Goal: Task Accomplishment & Management: Complete application form

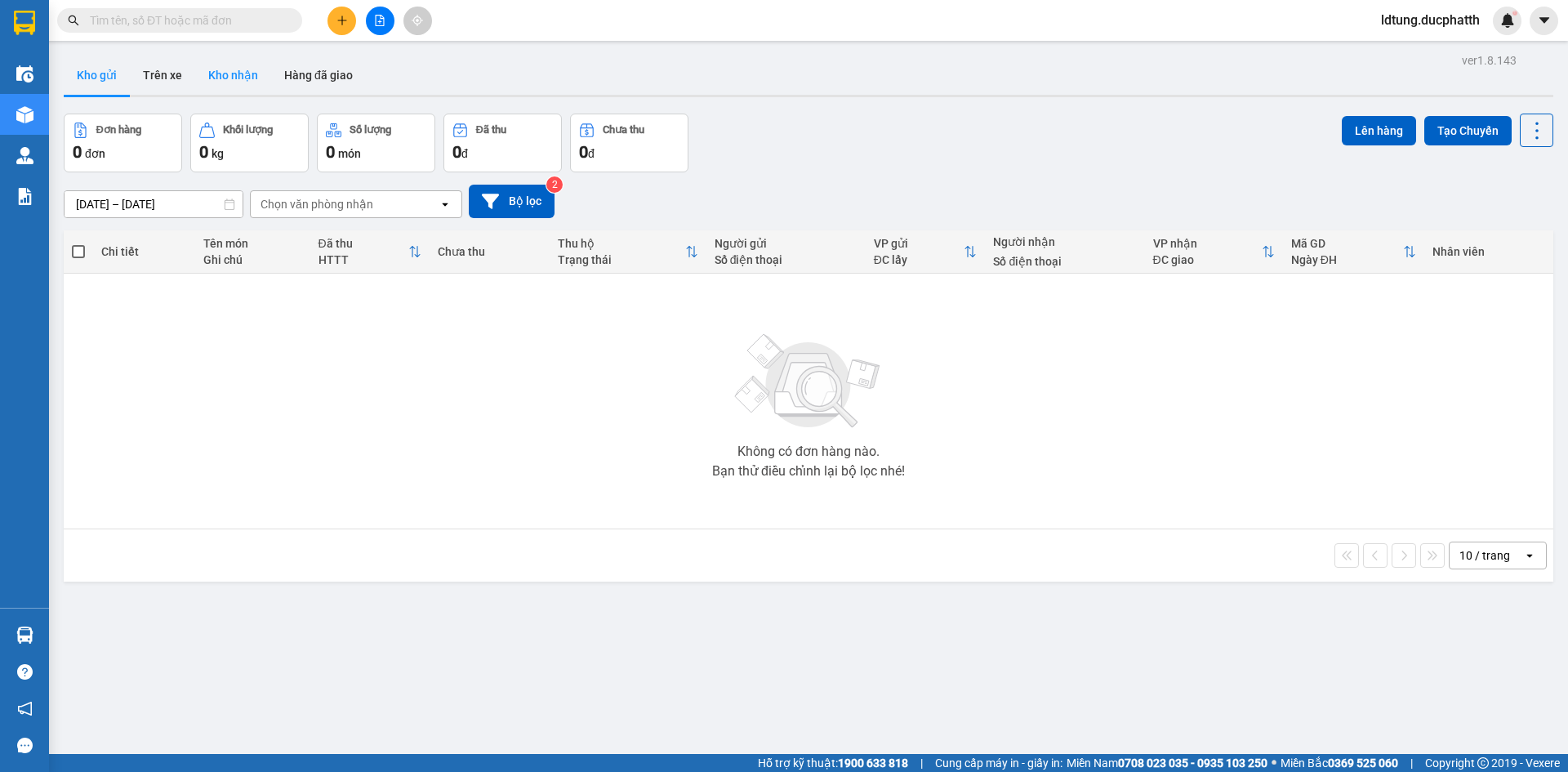
click at [220, 77] on button "Kho nhận" at bounding box center [233, 75] width 76 height 39
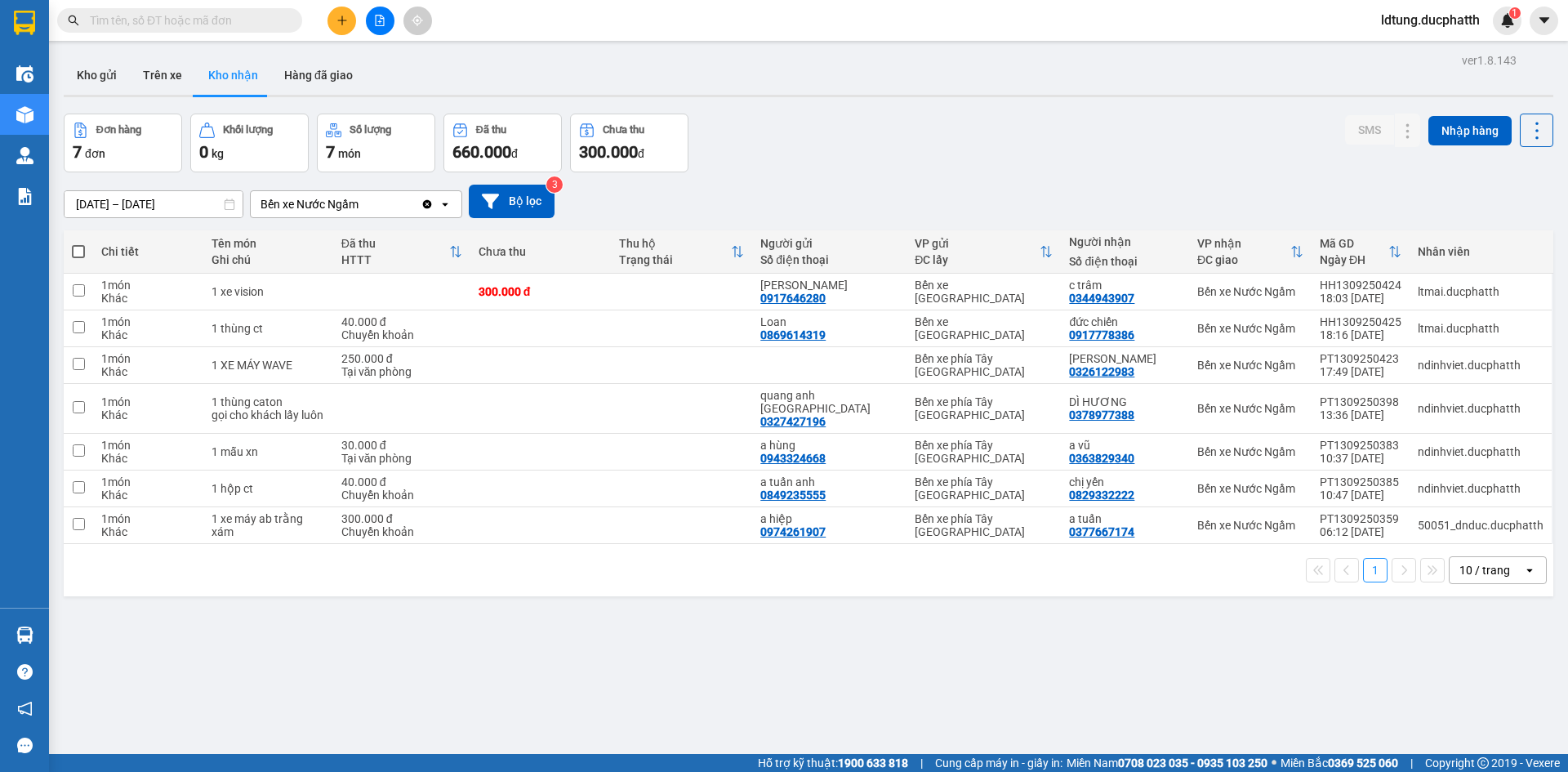
click at [439, 205] on div "Clear value open" at bounding box center [441, 204] width 41 height 26
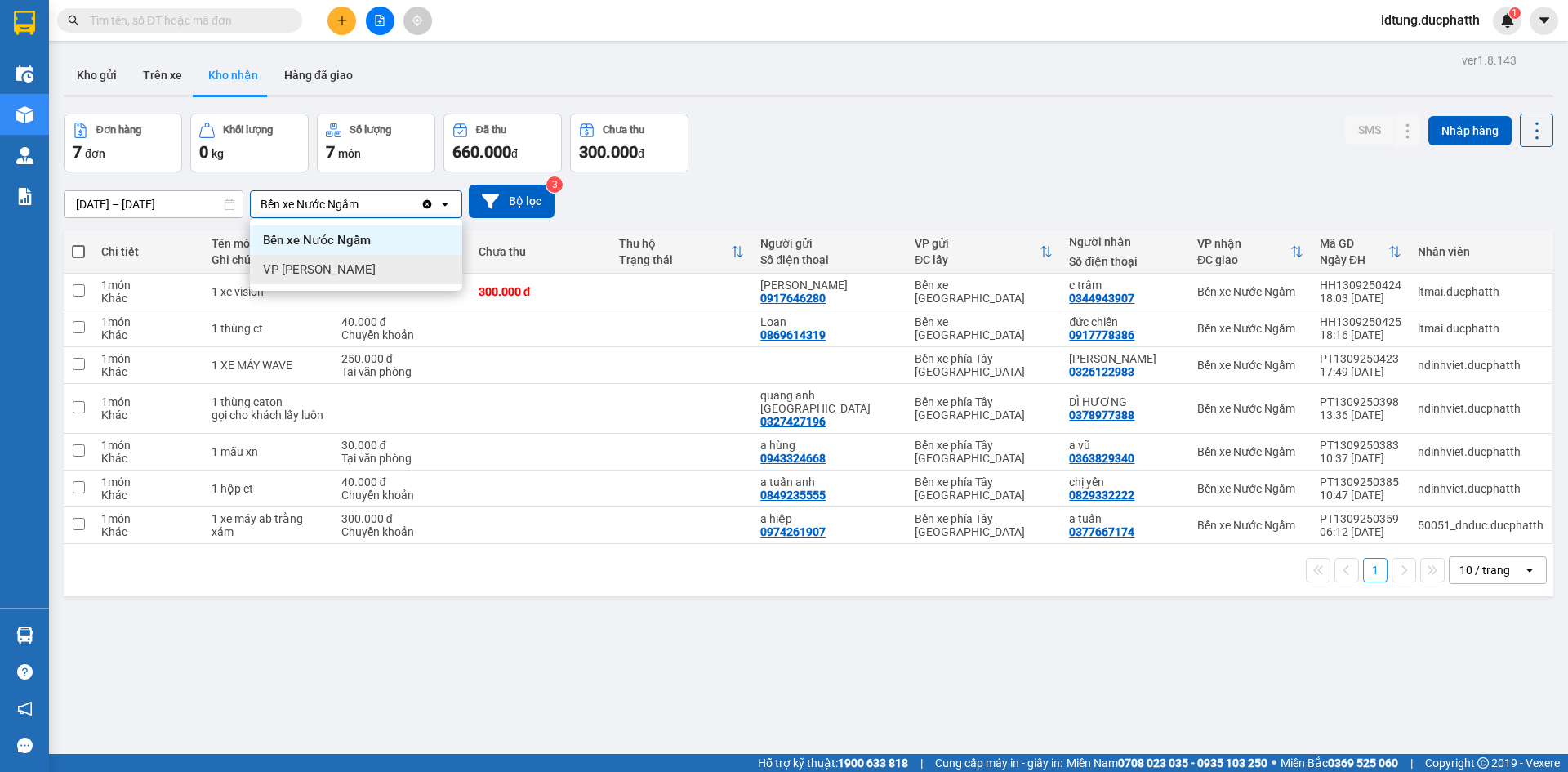
click at [410, 266] on div "VP [PERSON_NAME]" at bounding box center [356, 270] width 212 height 30
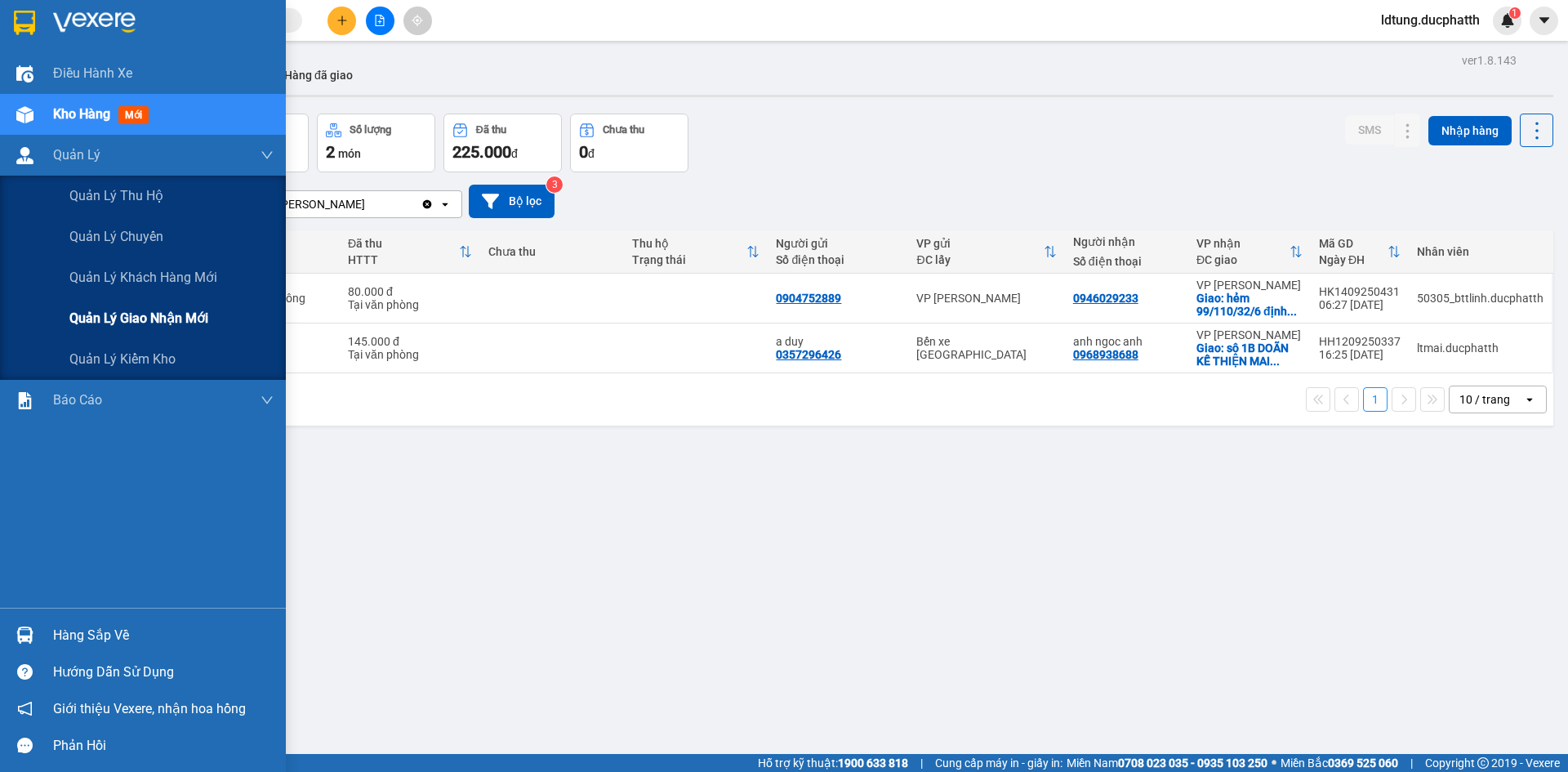
click at [156, 323] on span "Quản lý giao nhận mới" at bounding box center [139, 317] width 139 height 20
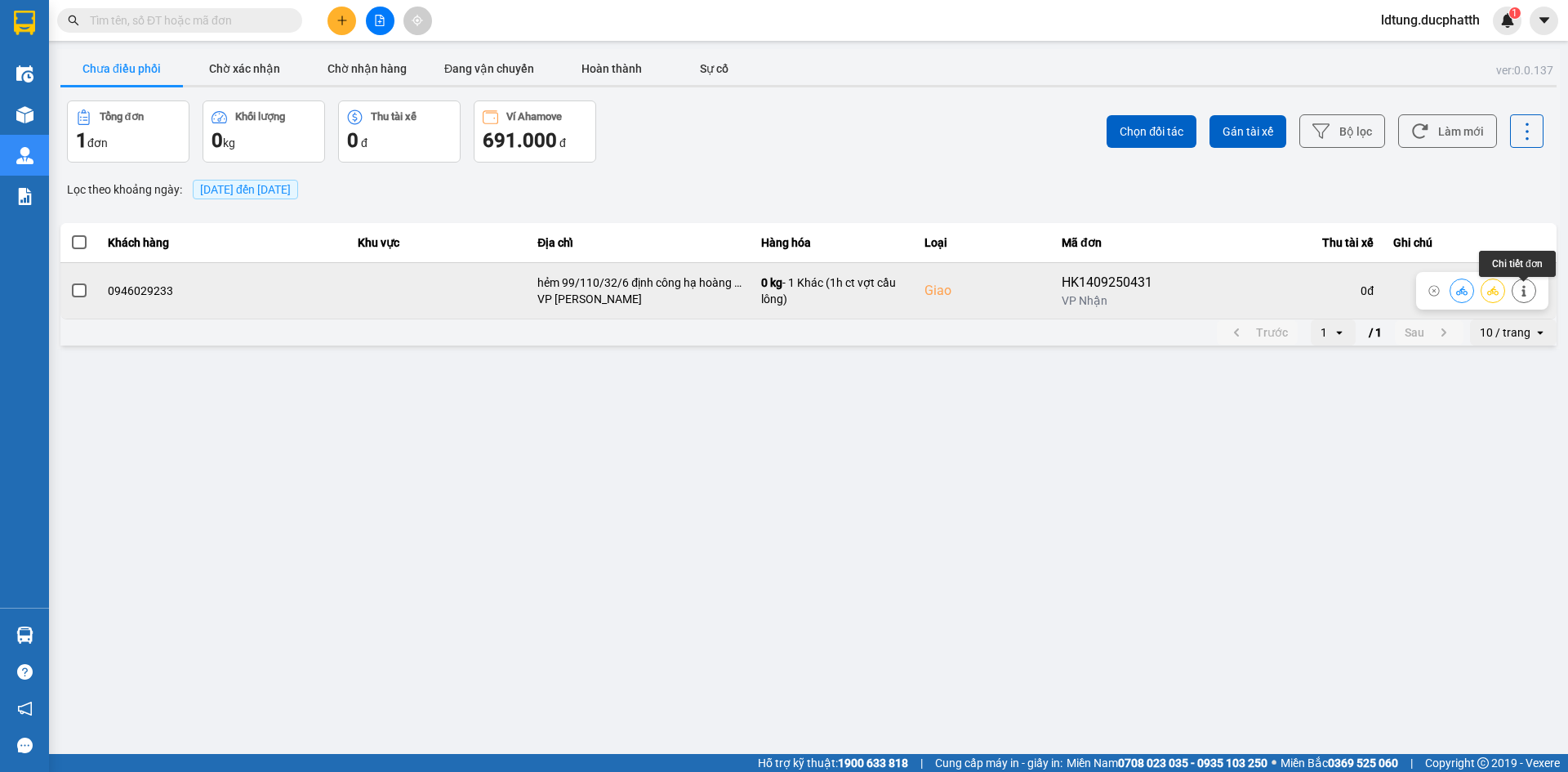
click at [1529, 295] on icon at bounding box center [1524, 290] width 11 height 11
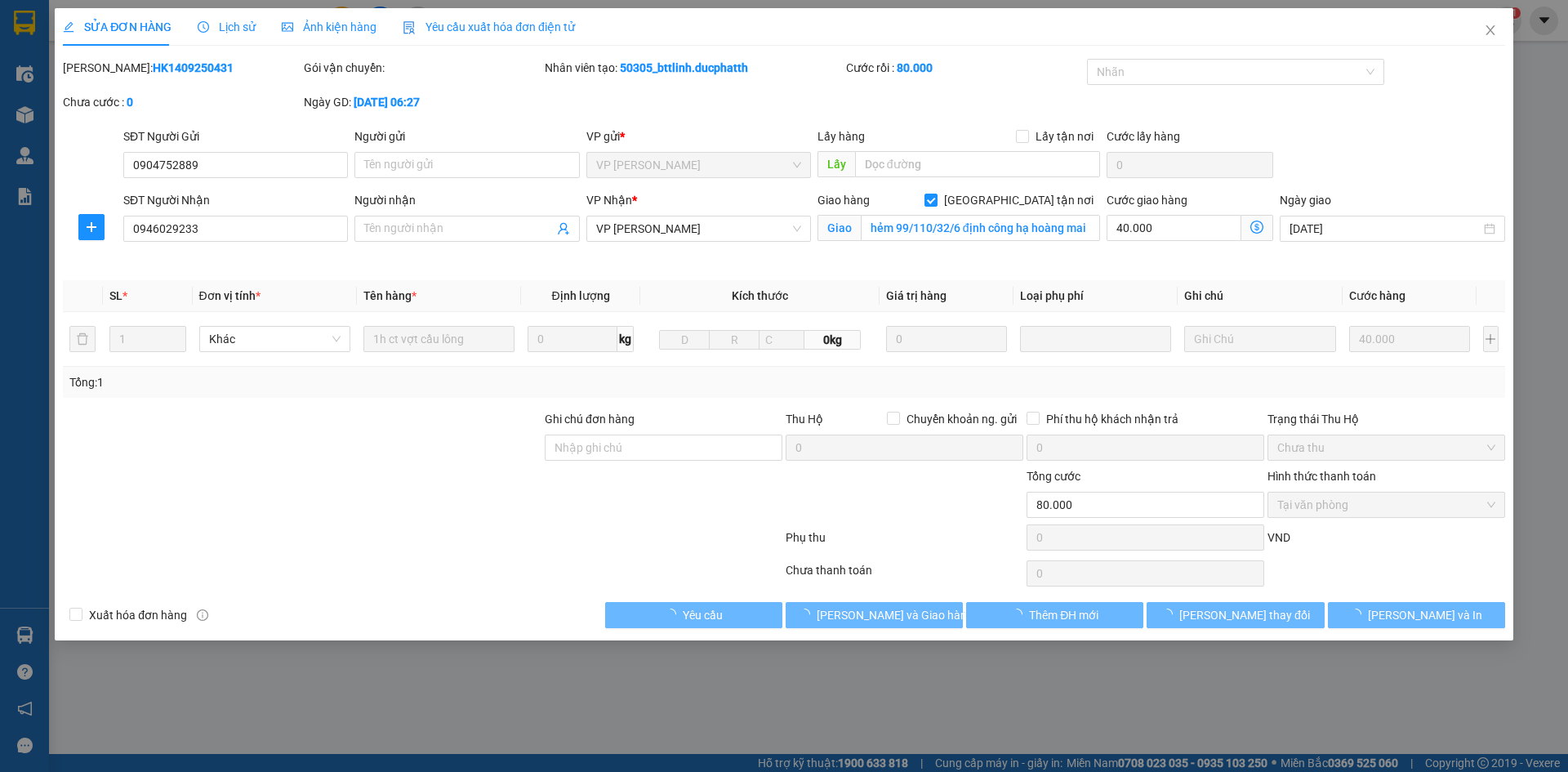
type input "0904752889"
type input "0946029233"
checkbox input "true"
type input "hẻm 99/110/32/6 định công hạ hoàng mai"
type input "80.000"
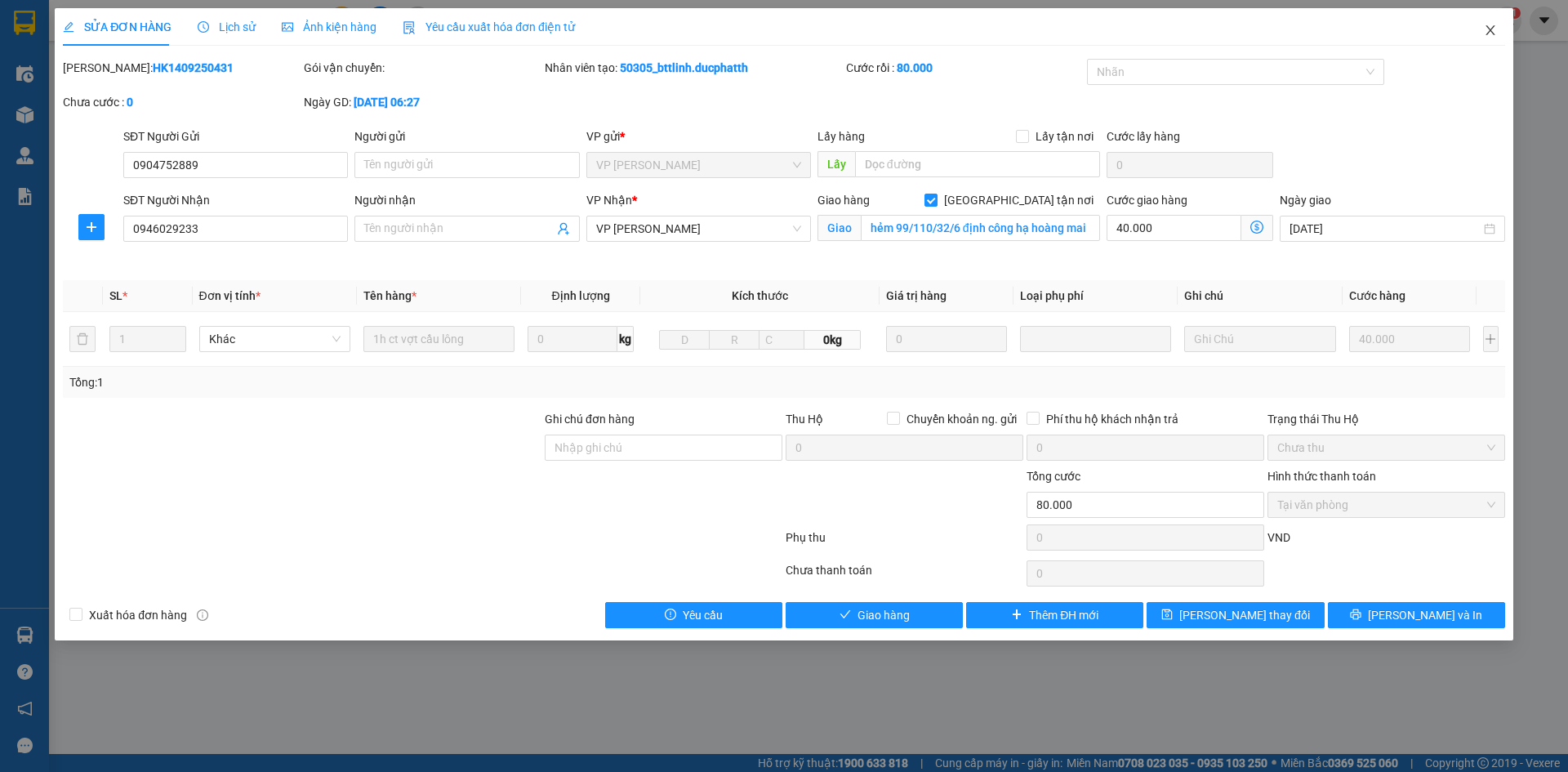
click at [1491, 27] on icon "close" at bounding box center [1490, 30] width 13 height 13
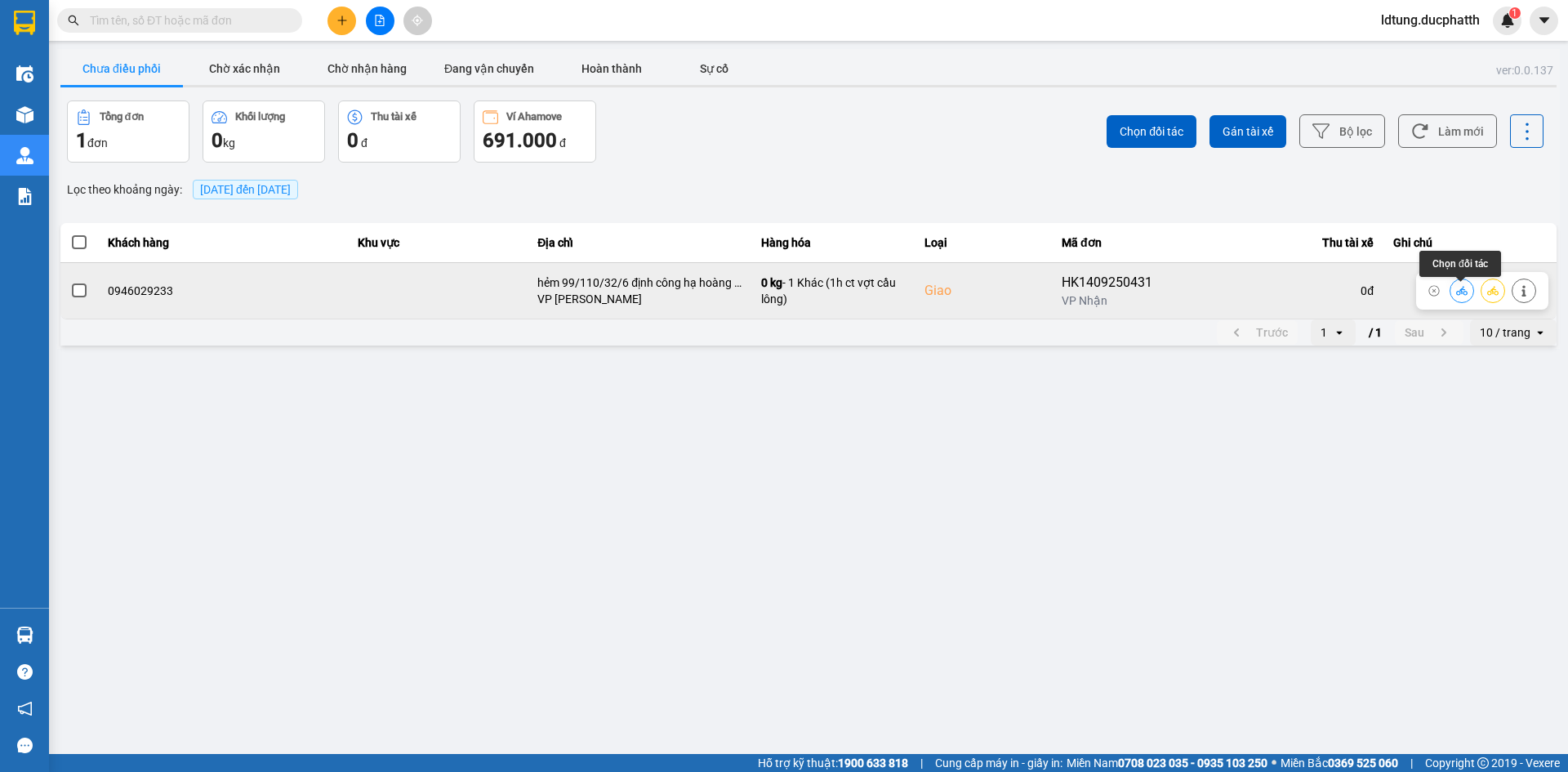
click at [1456, 290] on icon at bounding box center [1461, 290] width 11 height 11
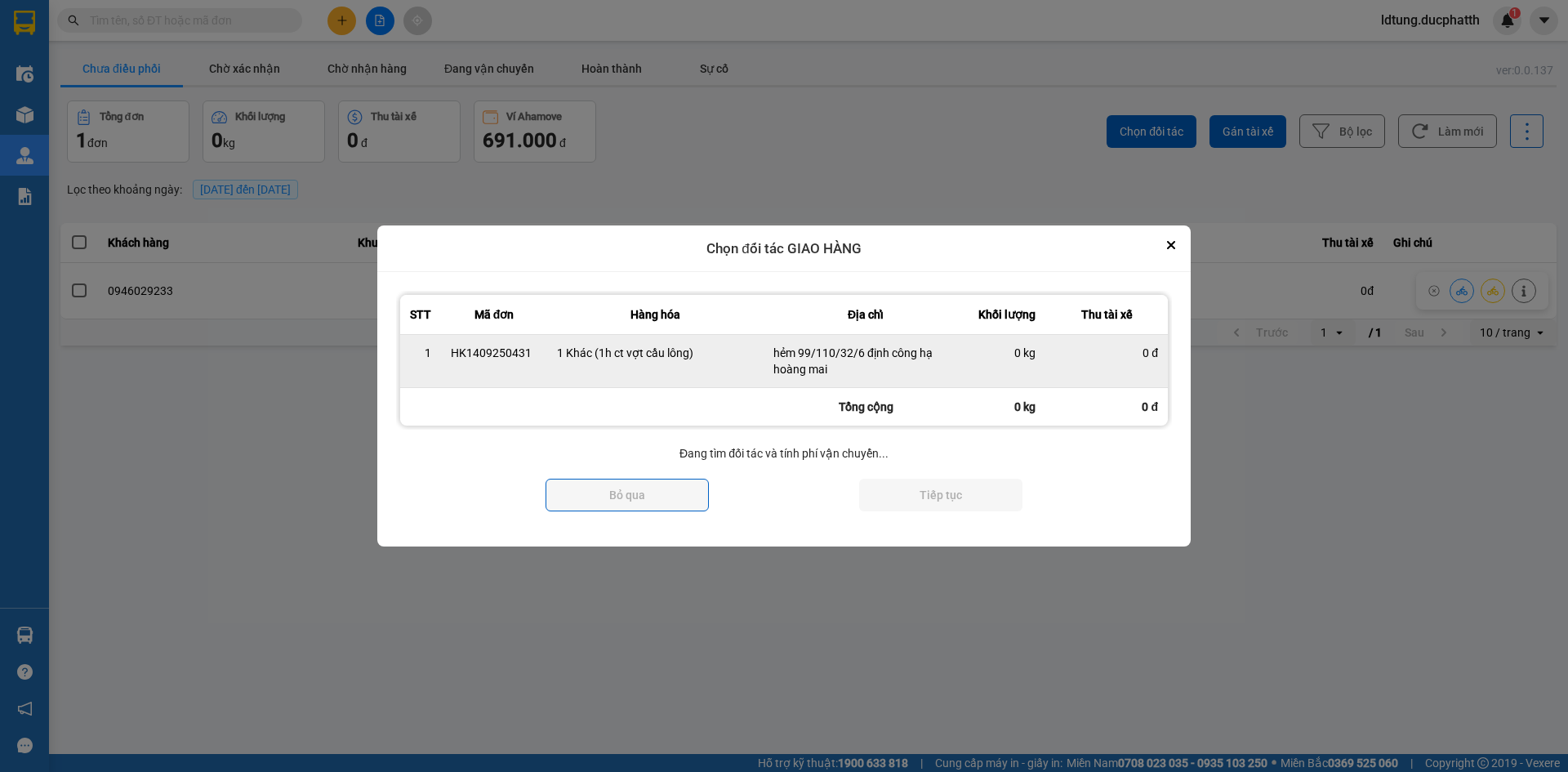
click at [1060, 345] on div "0 đ" at bounding box center [1106, 353] width 103 height 17
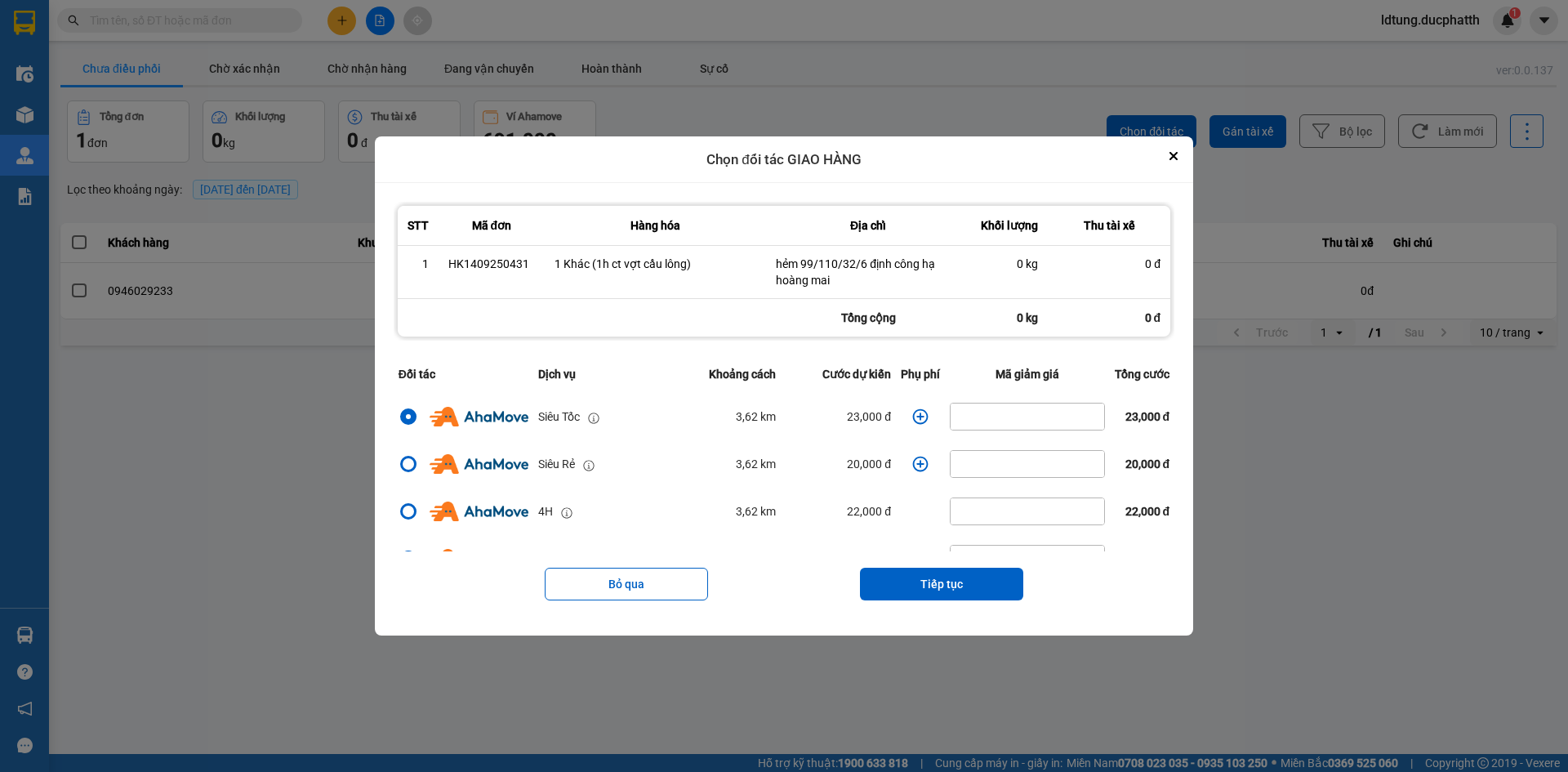
click at [1056, 366] on th "Mã giảm giá" at bounding box center [1027, 374] width 165 height 37
click at [917, 422] on icon "dialog" at bounding box center [920, 416] width 17 height 17
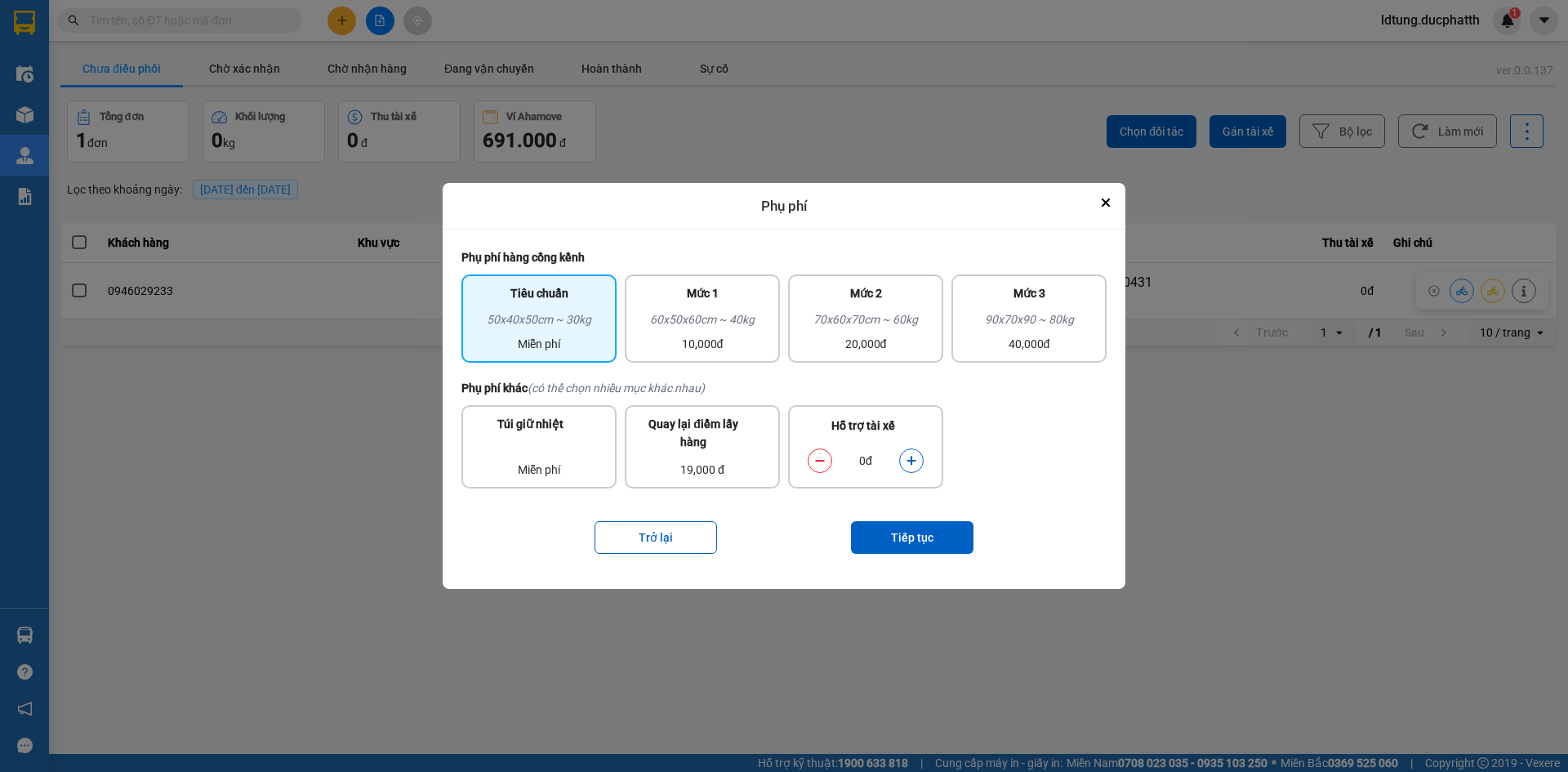
click at [908, 458] on icon "dialog" at bounding box center [911, 460] width 11 height 11
click at [911, 538] on button "Tiếp tục" at bounding box center [912, 537] width 123 height 33
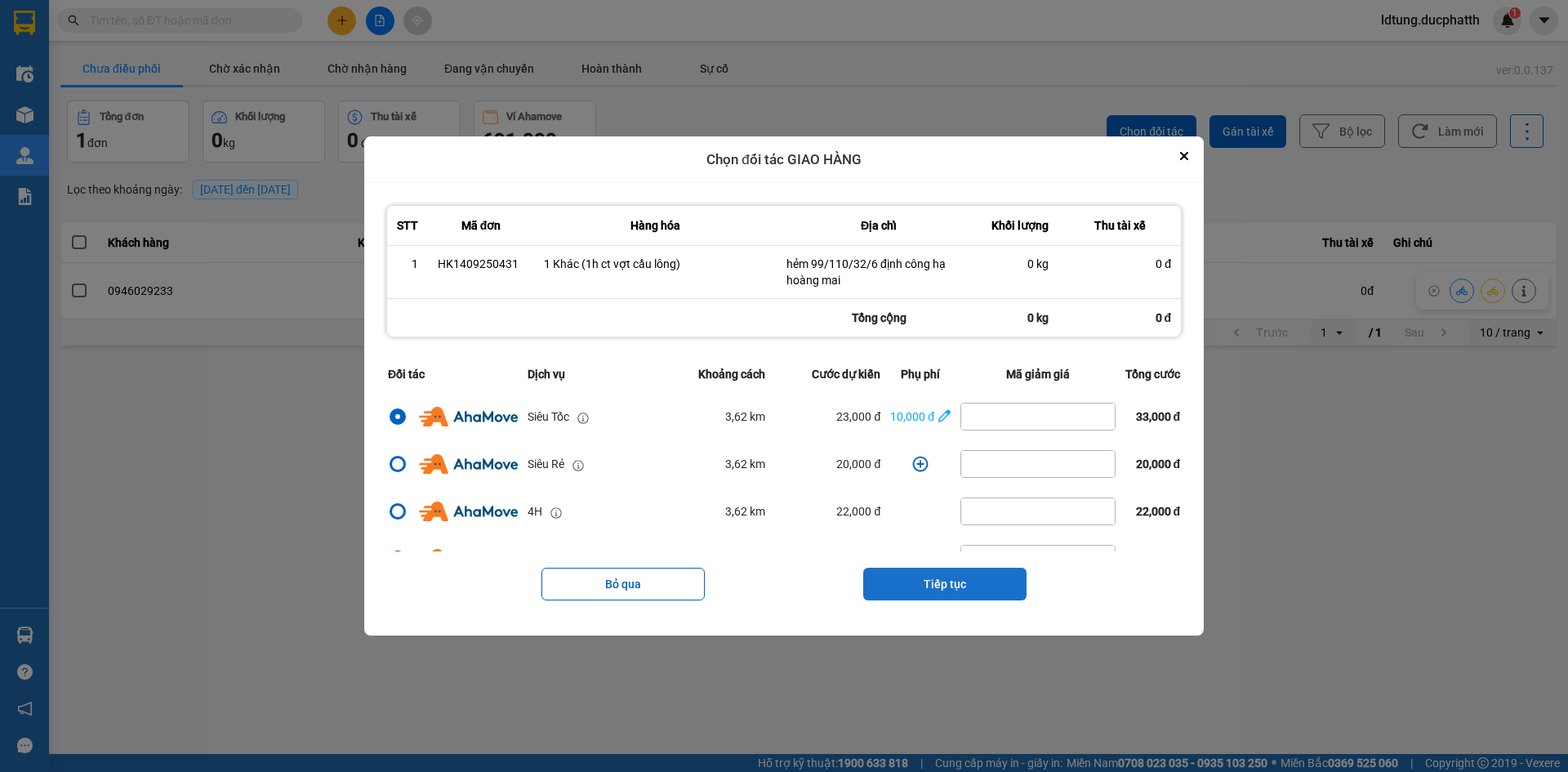
click at [945, 586] on button "Tiếp tục" at bounding box center [945, 584] width 163 height 33
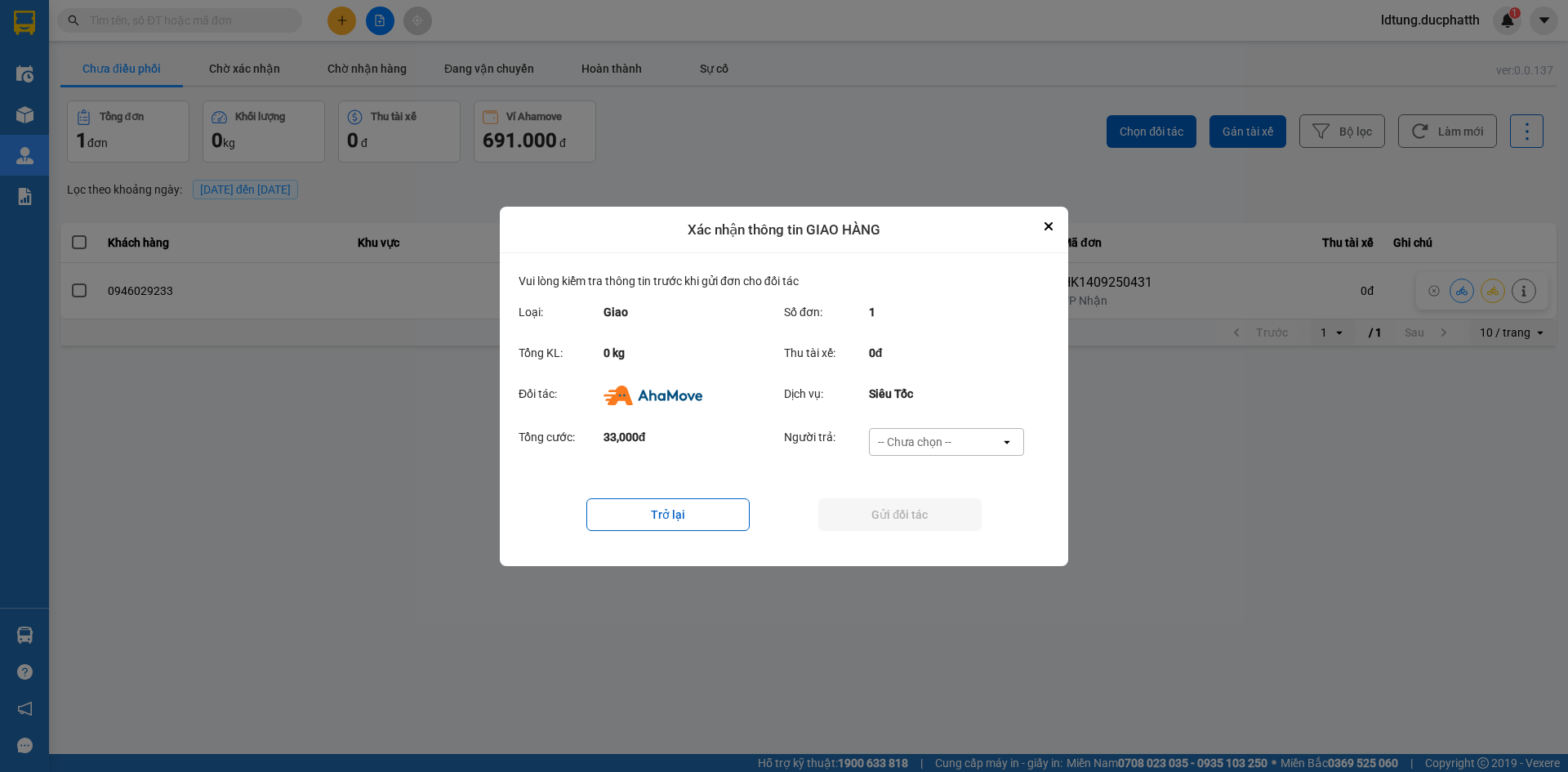
click at [882, 435] on div "-- Chưa chọn --" at bounding box center [914, 442] width 74 height 17
click at [885, 525] on div "Ví Ahamove" at bounding box center [946, 536] width 156 height 30
click at [898, 500] on button "Gửi đối tác" at bounding box center [900, 515] width 163 height 33
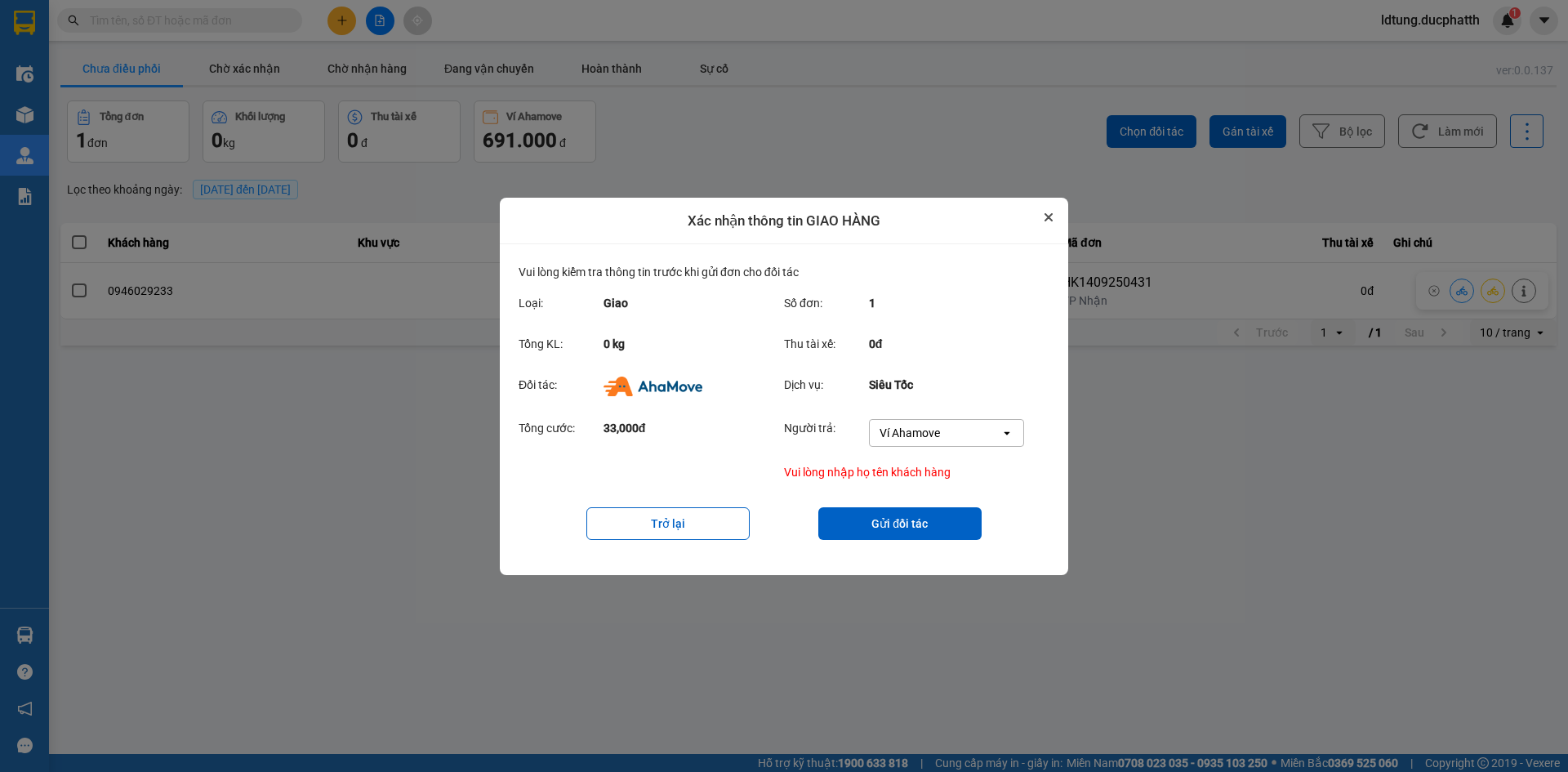
drag, startPoint x: 1042, startPoint y: 220, endPoint x: 1100, endPoint y: 228, distance: 58.5
click at [1043, 220] on button "Close" at bounding box center [1048, 217] width 20 height 20
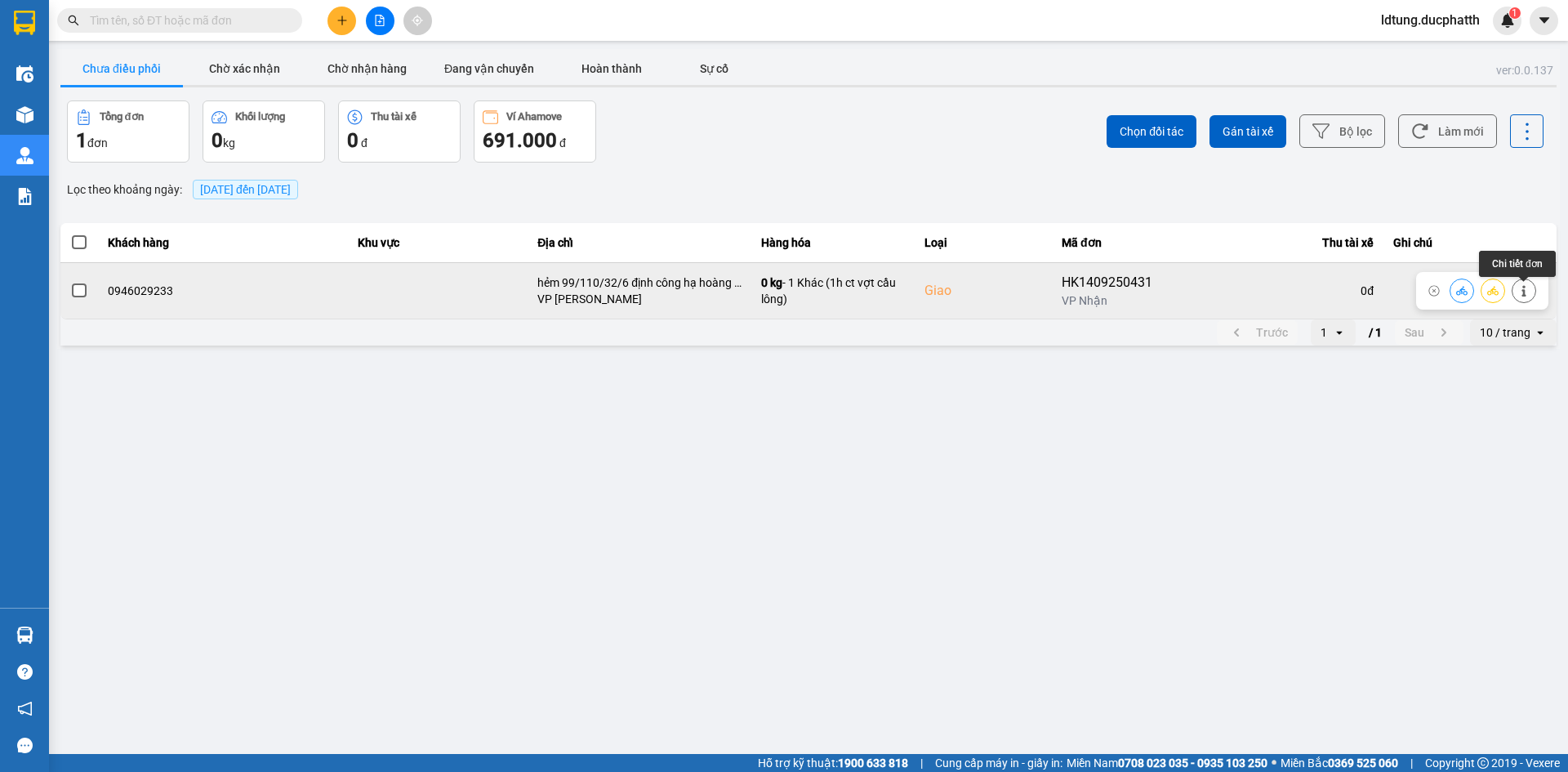
click at [1519, 292] on icon at bounding box center [1524, 290] width 11 height 11
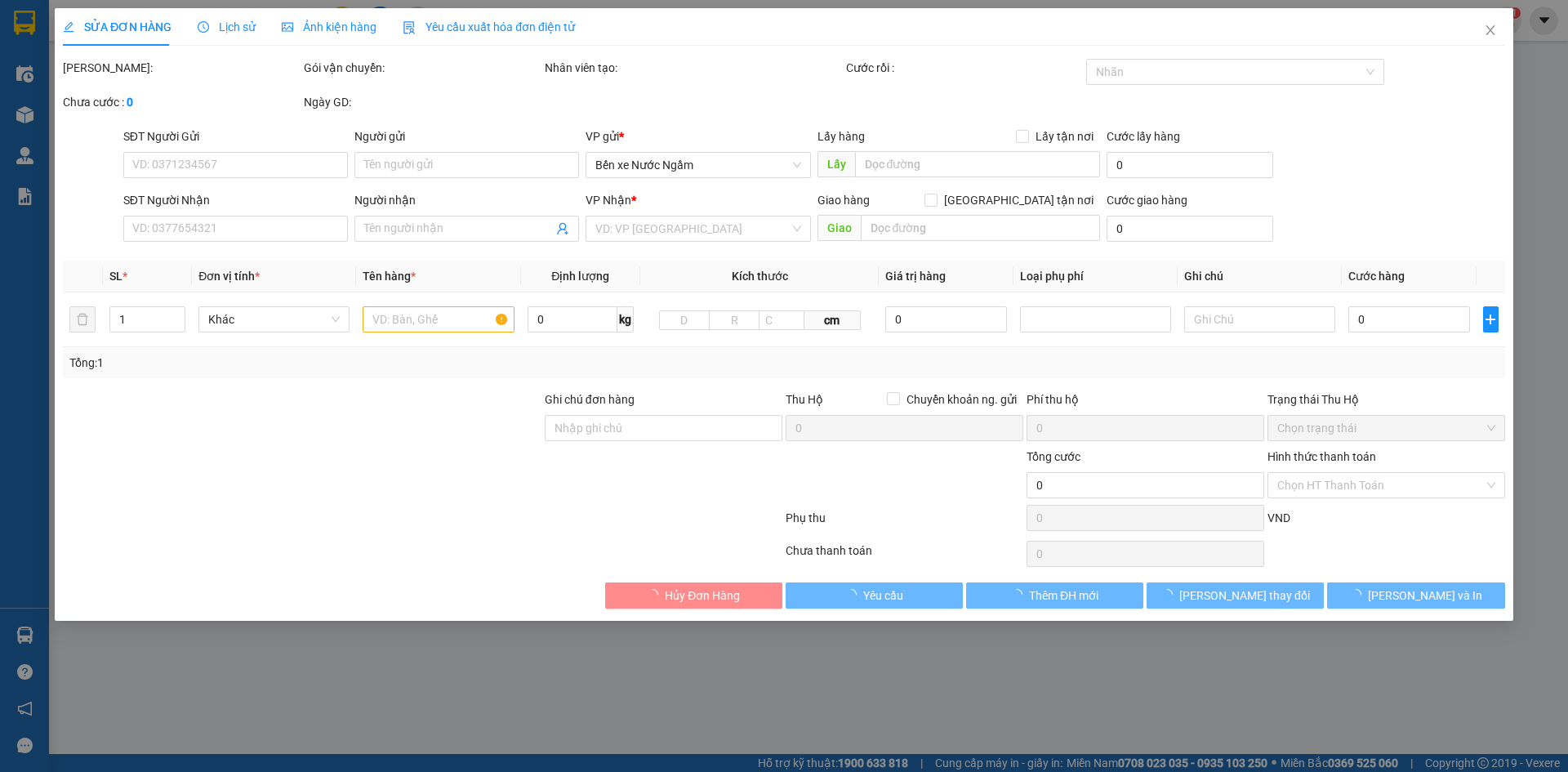
type input "0904752889"
type input "0946029233"
checkbox input "true"
type input "hẻm 99/110/32/6 định công hạ hoàng mai"
type input "80.000"
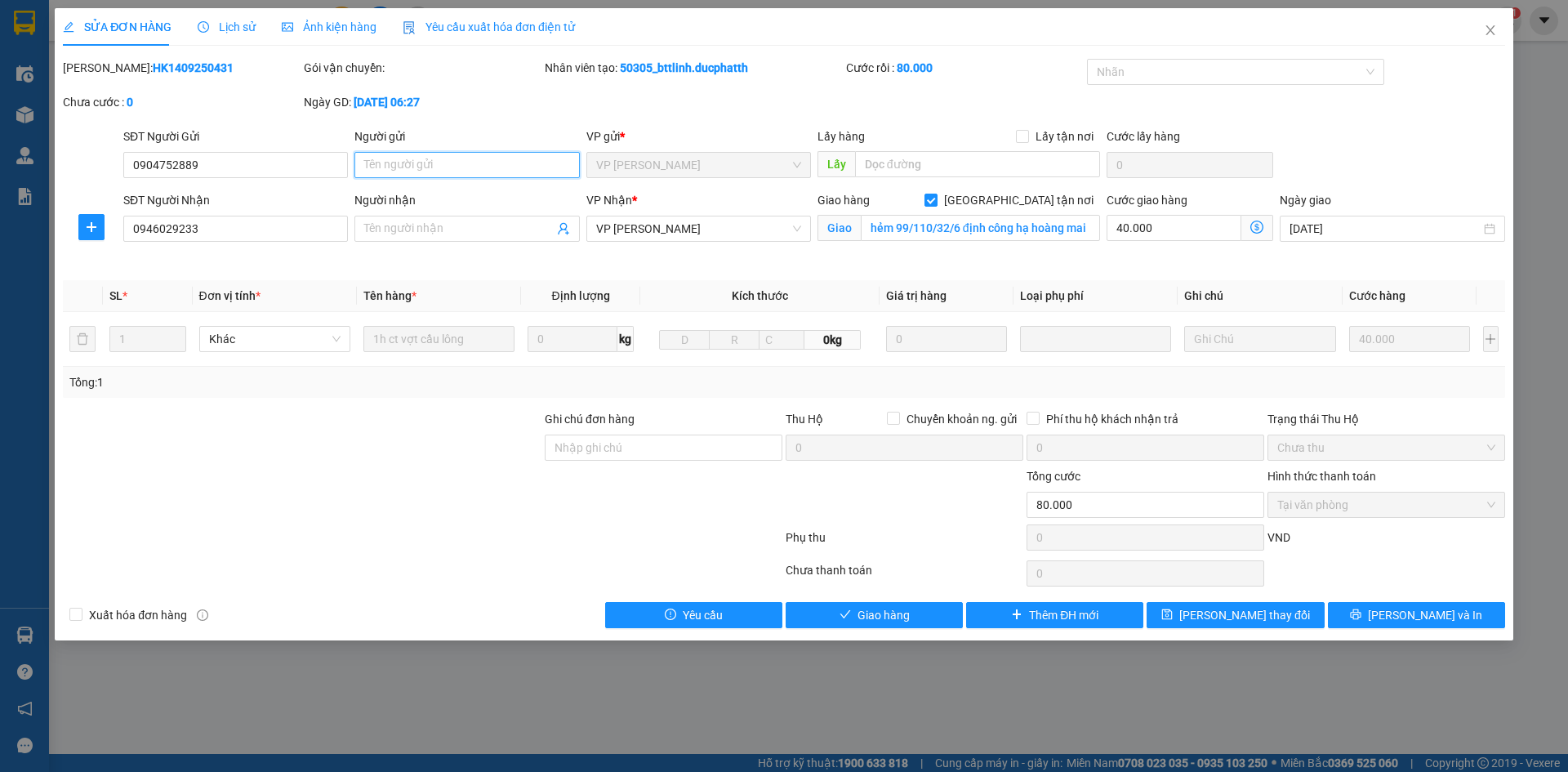
click at [429, 169] on input "Người gửi" at bounding box center [467, 165] width 224 height 26
click at [471, 229] on input "Người nhận" at bounding box center [458, 229] width 189 height 18
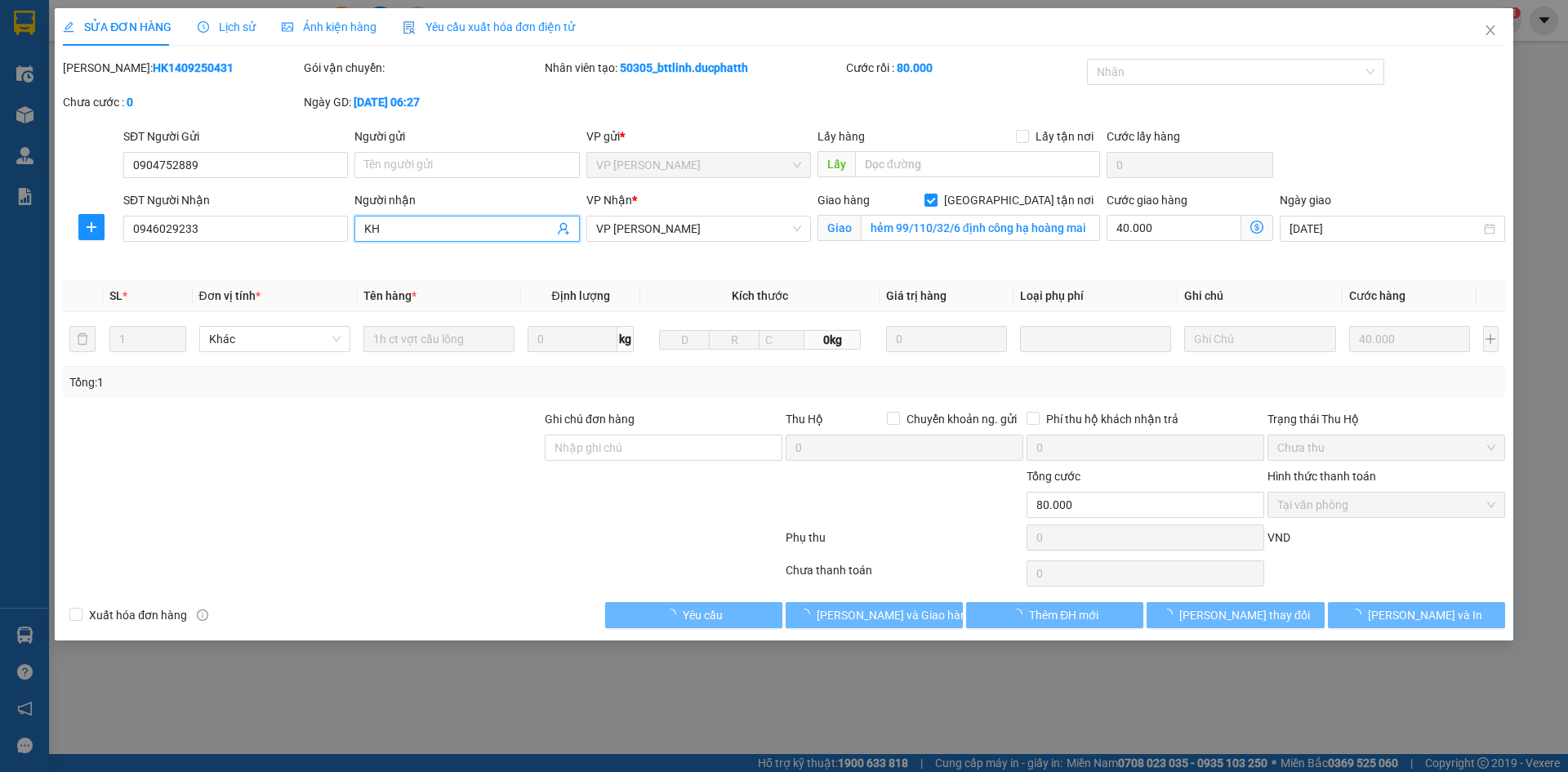
type input "KH"
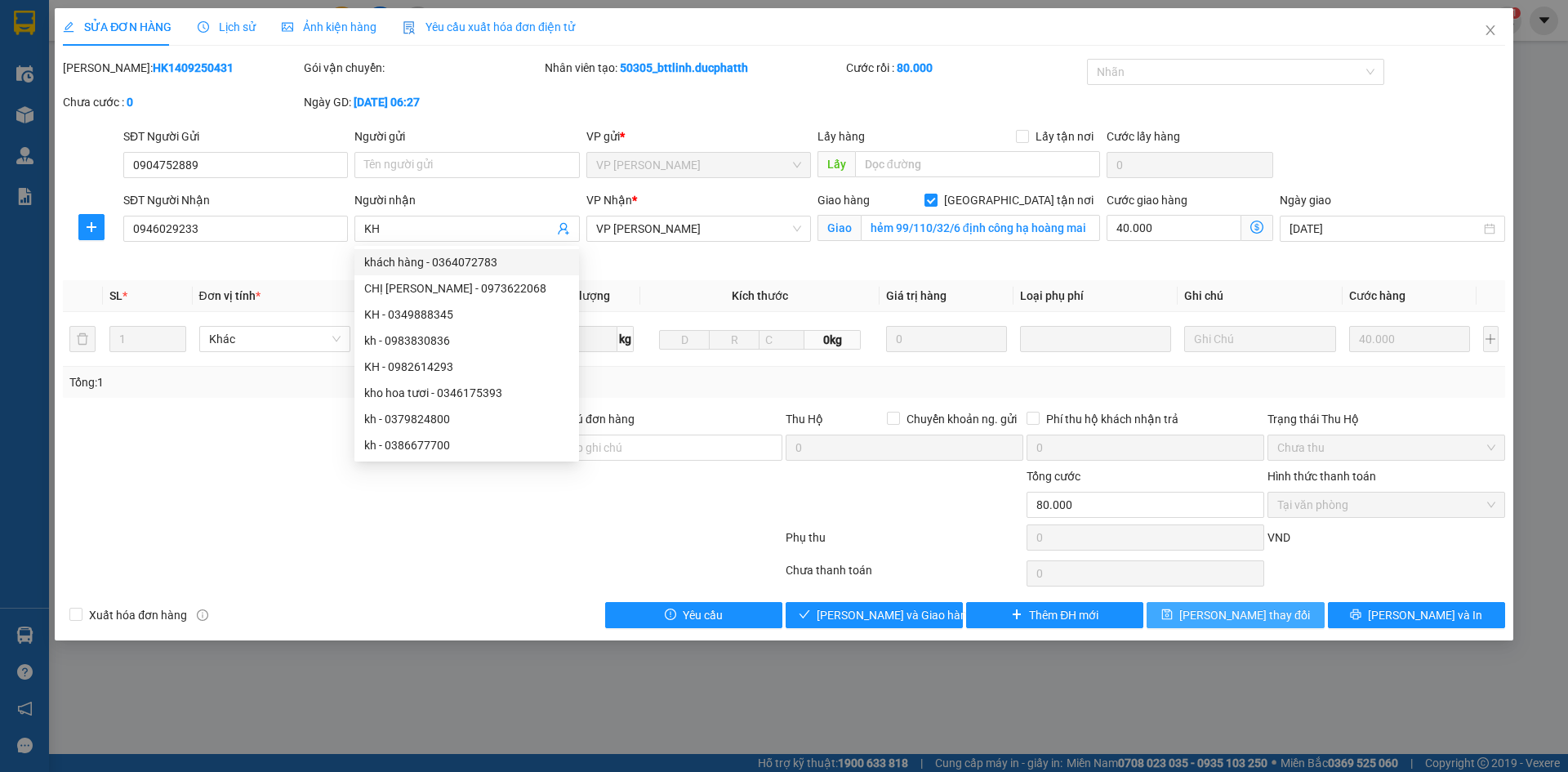
click at [1219, 609] on span "Lưu thay đổi" at bounding box center [1245, 615] width 130 height 18
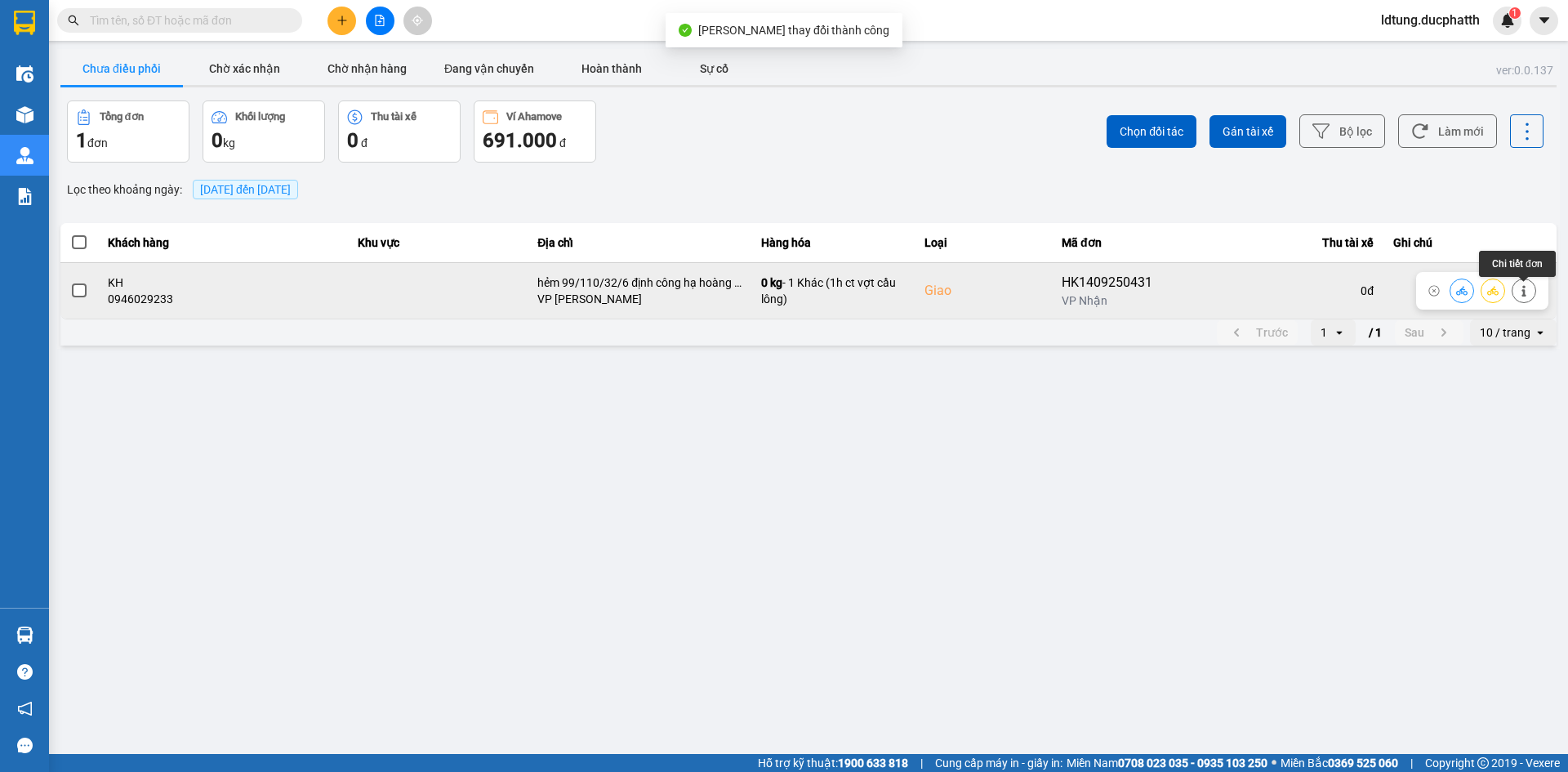
click at [1527, 292] on icon at bounding box center [1524, 290] width 11 height 11
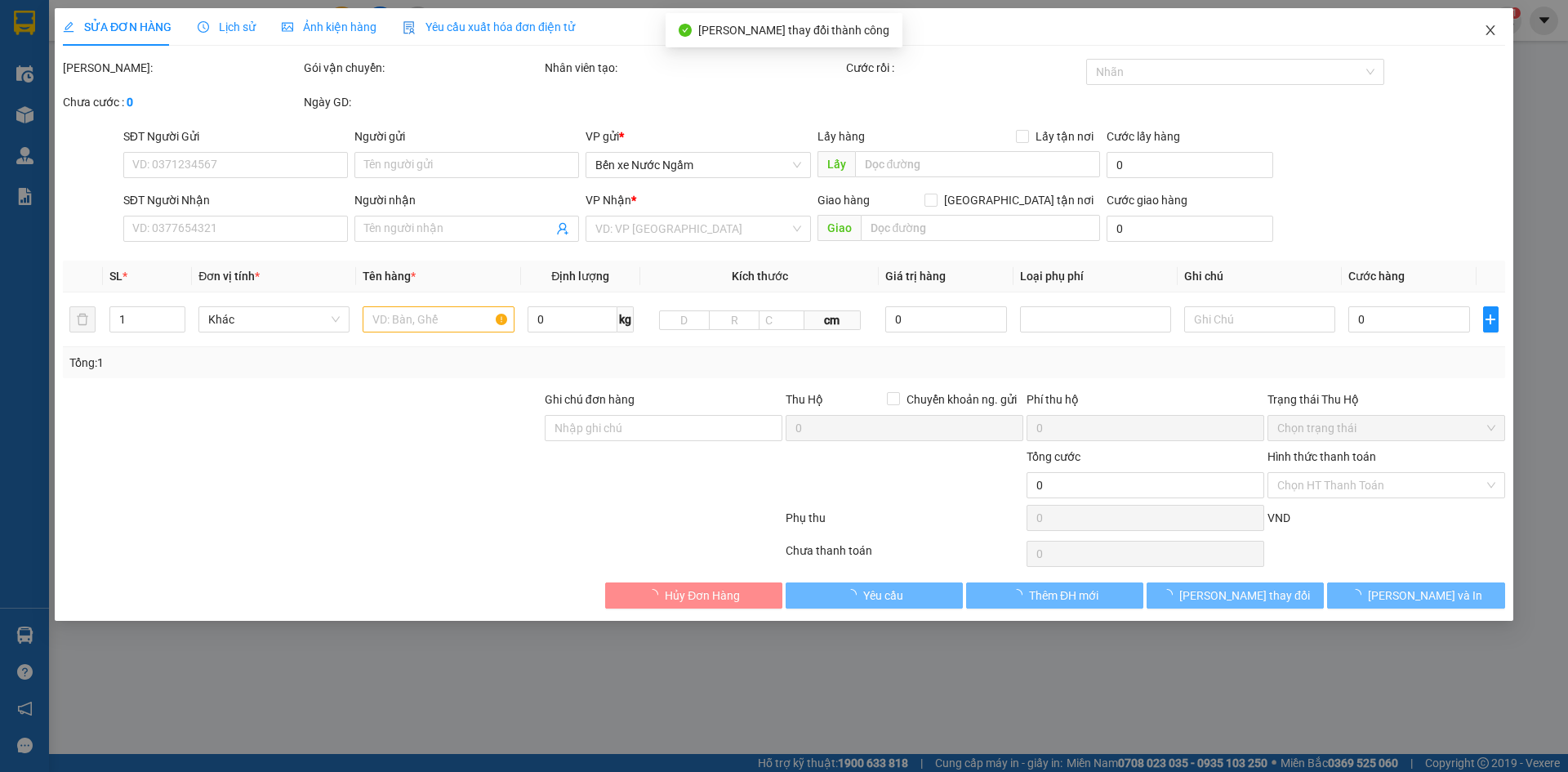
type input "0904752889"
type input "0946029233"
type input "KH"
checkbox input "true"
type input "hẻm 99/110/32/6 định công hạ hoàng mai"
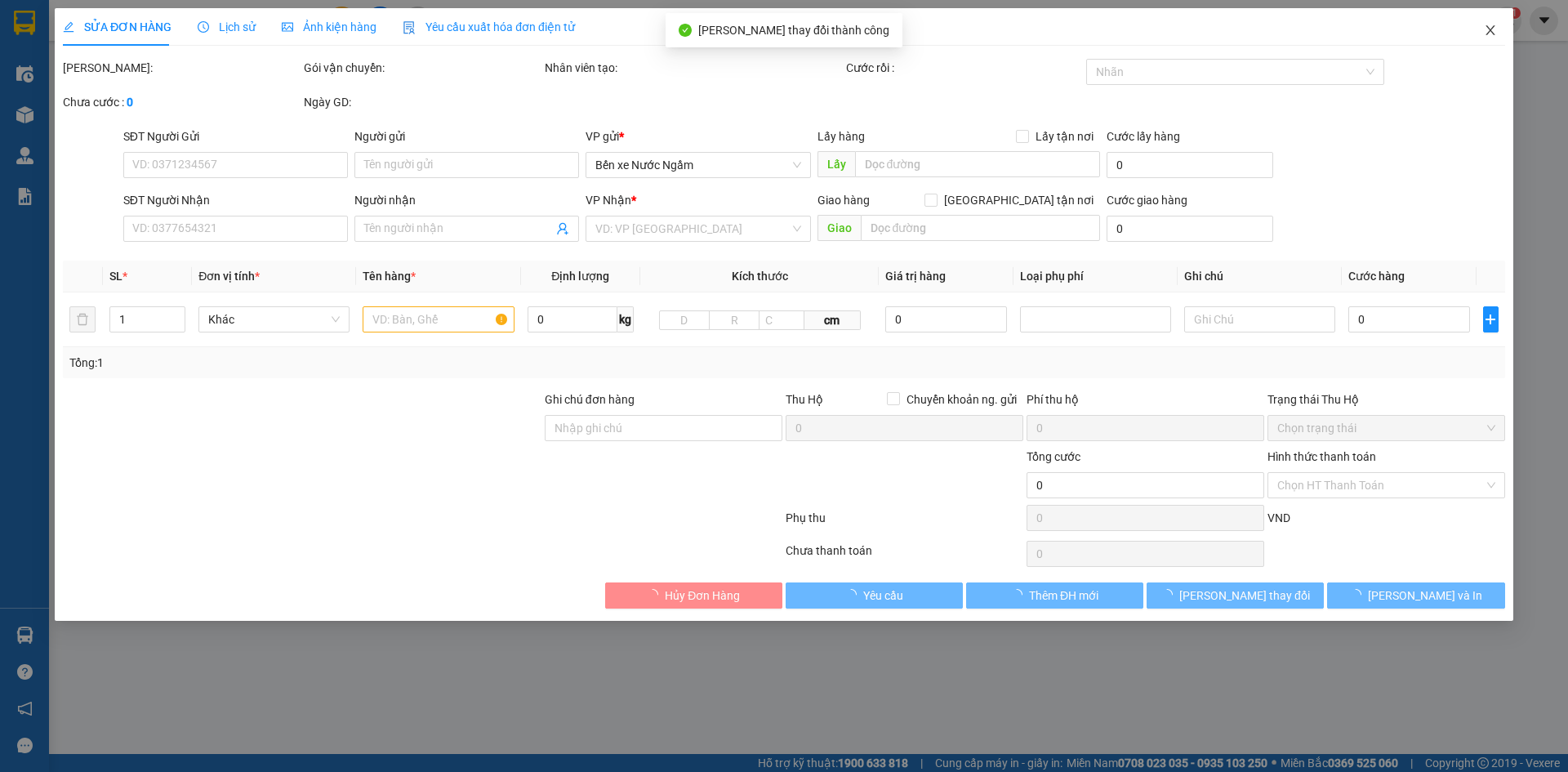
type input "80.000"
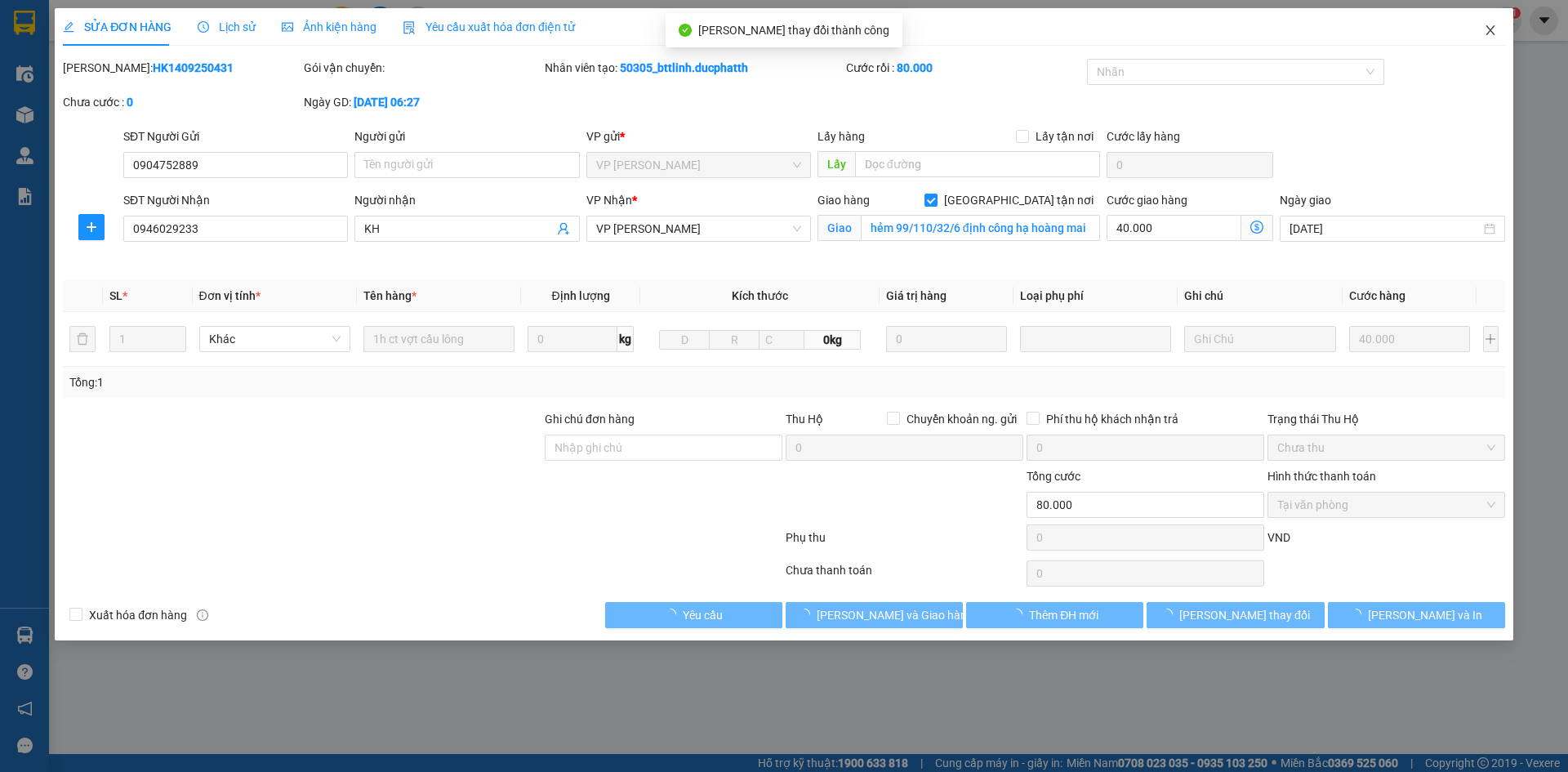
click at [1497, 9] on span "Close" at bounding box center [1490, 30] width 46 height 46
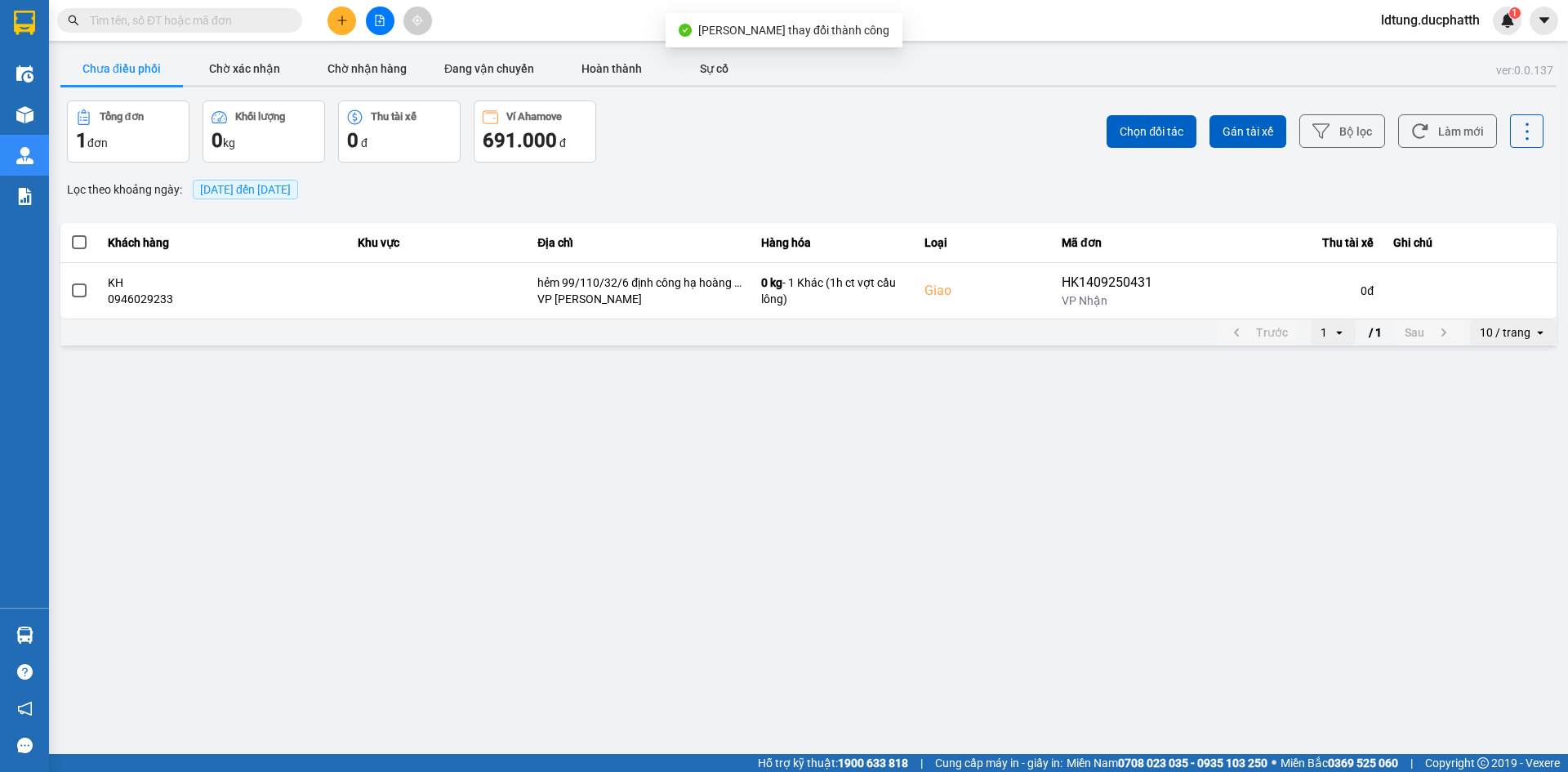
drag, startPoint x: 1493, startPoint y: 22, endPoint x: 1491, endPoint y: 38, distance: 16.1
click at [1493, 24] on div "1" at bounding box center [1507, 21] width 29 height 29
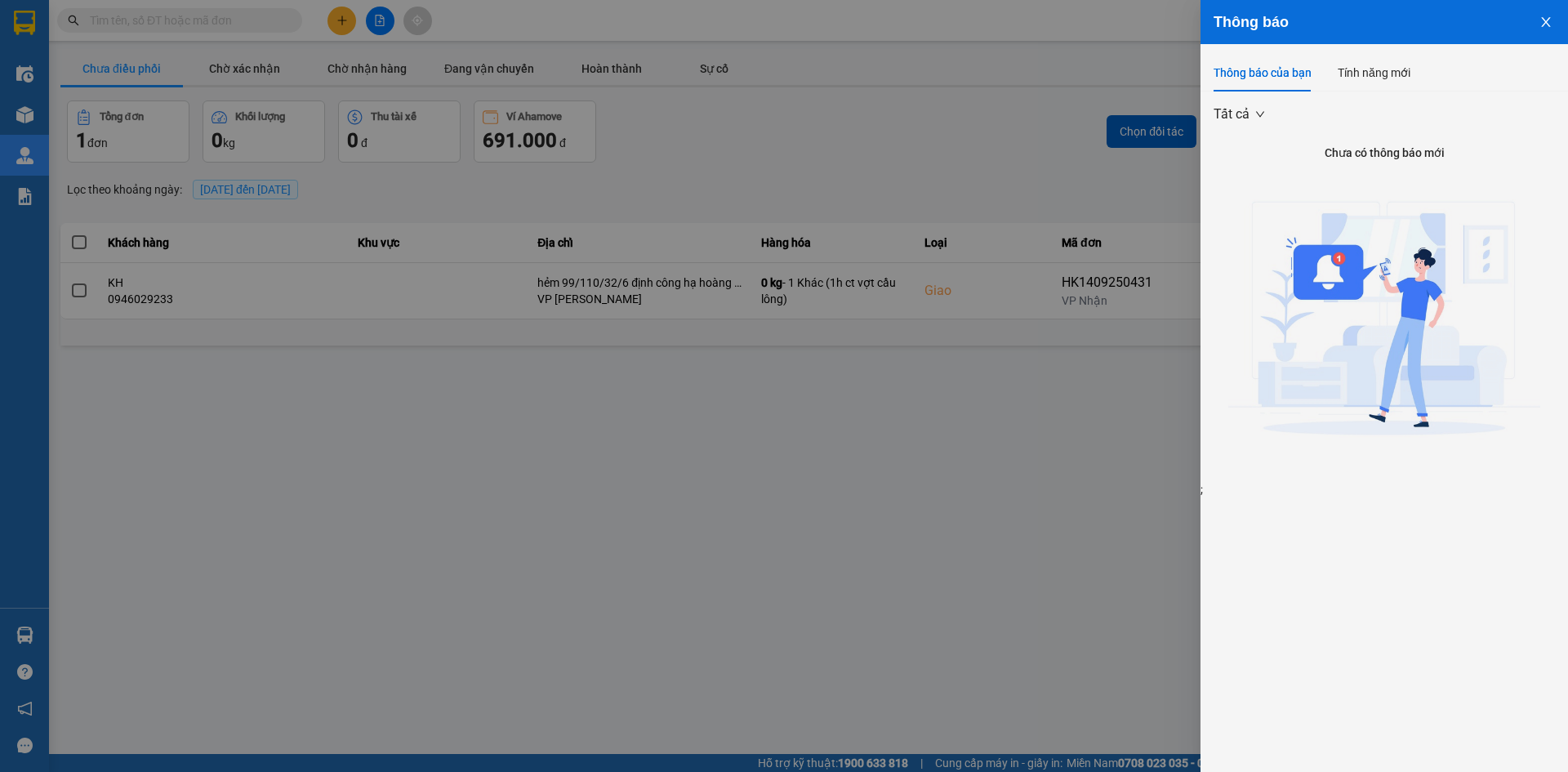
drag, startPoint x: 1060, startPoint y: 423, endPoint x: 1292, endPoint y: 373, distance: 237.3
click at [1086, 426] on div at bounding box center [784, 386] width 1568 height 772
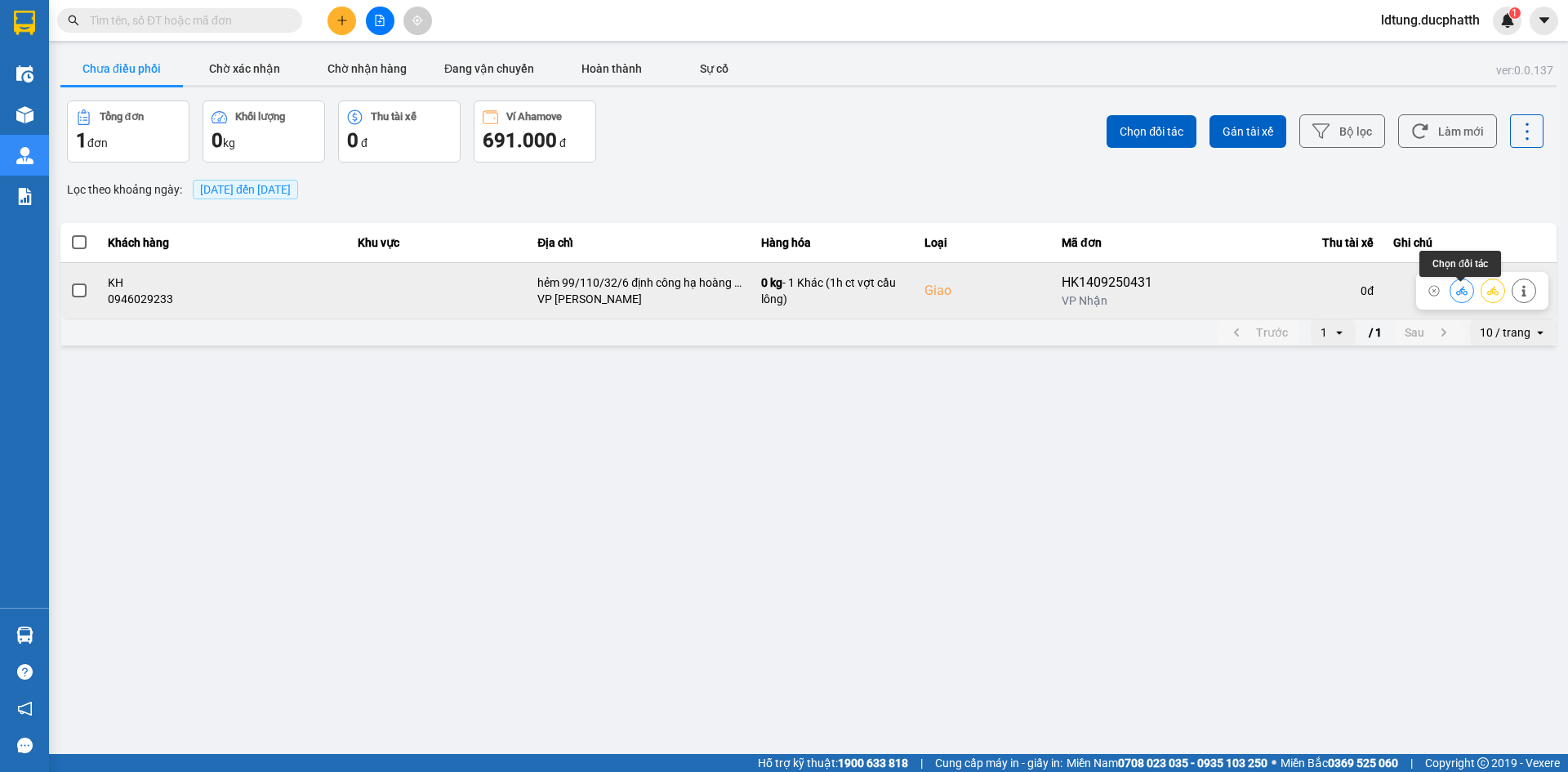
click at [1456, 295] on icon at bounding box center [1461, 290] width 11 height 9
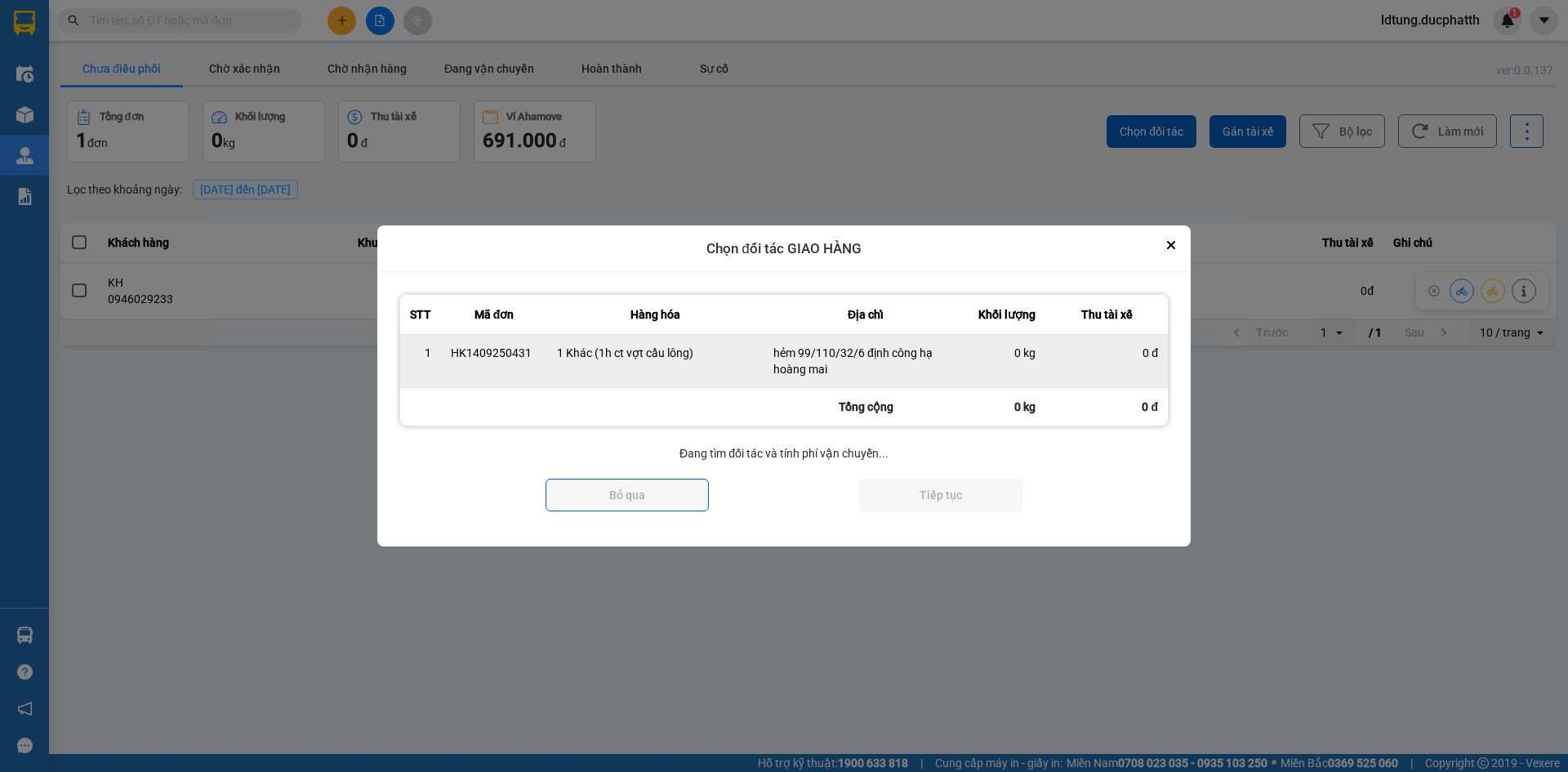
click at [1082, 348] on div "0 đ" at bounding box center [1106, 353] width 103 height 17
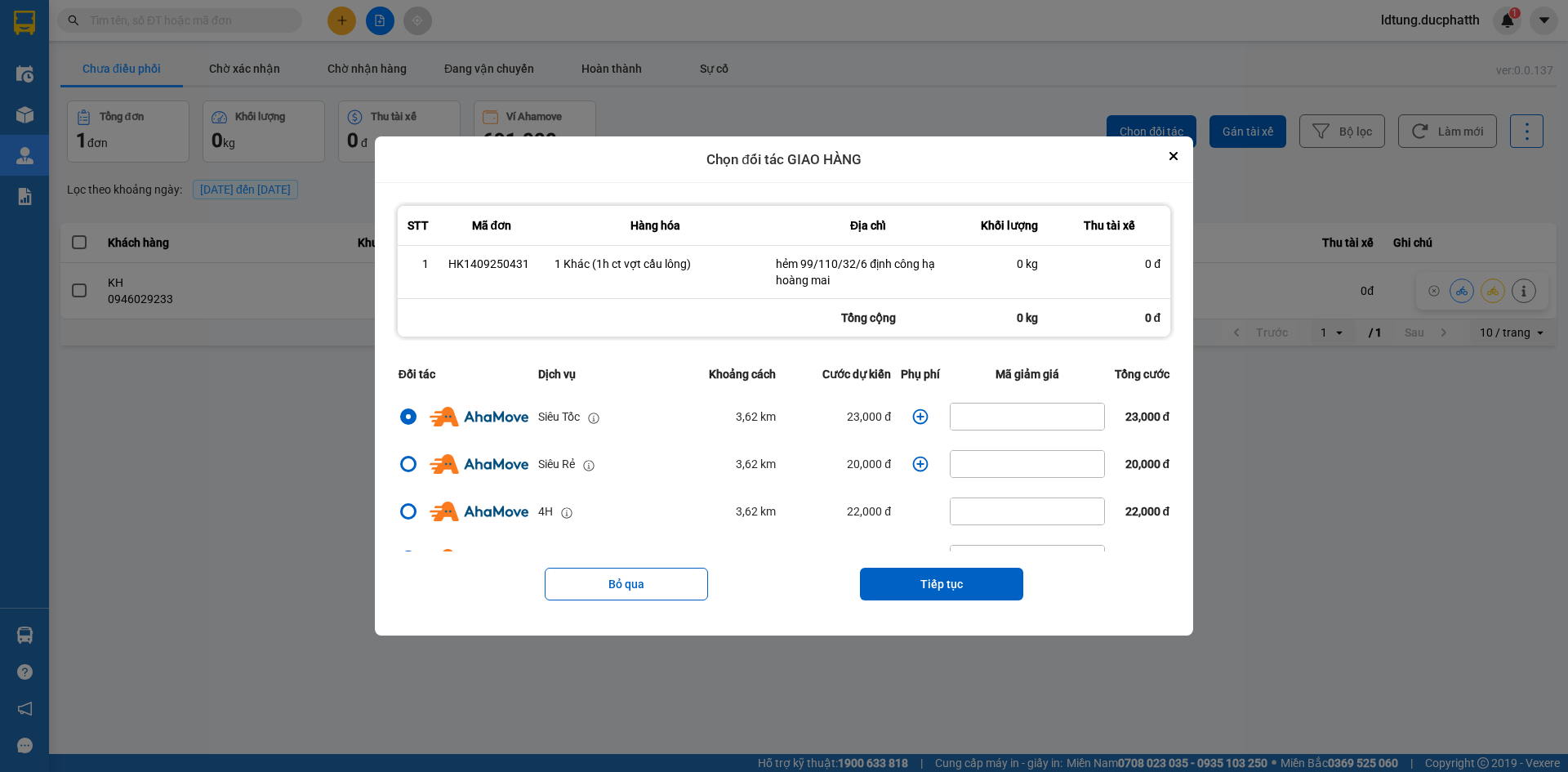
click at [917, 419] on icon "dialog" at bounding box center [920, 416] width 17 height 17
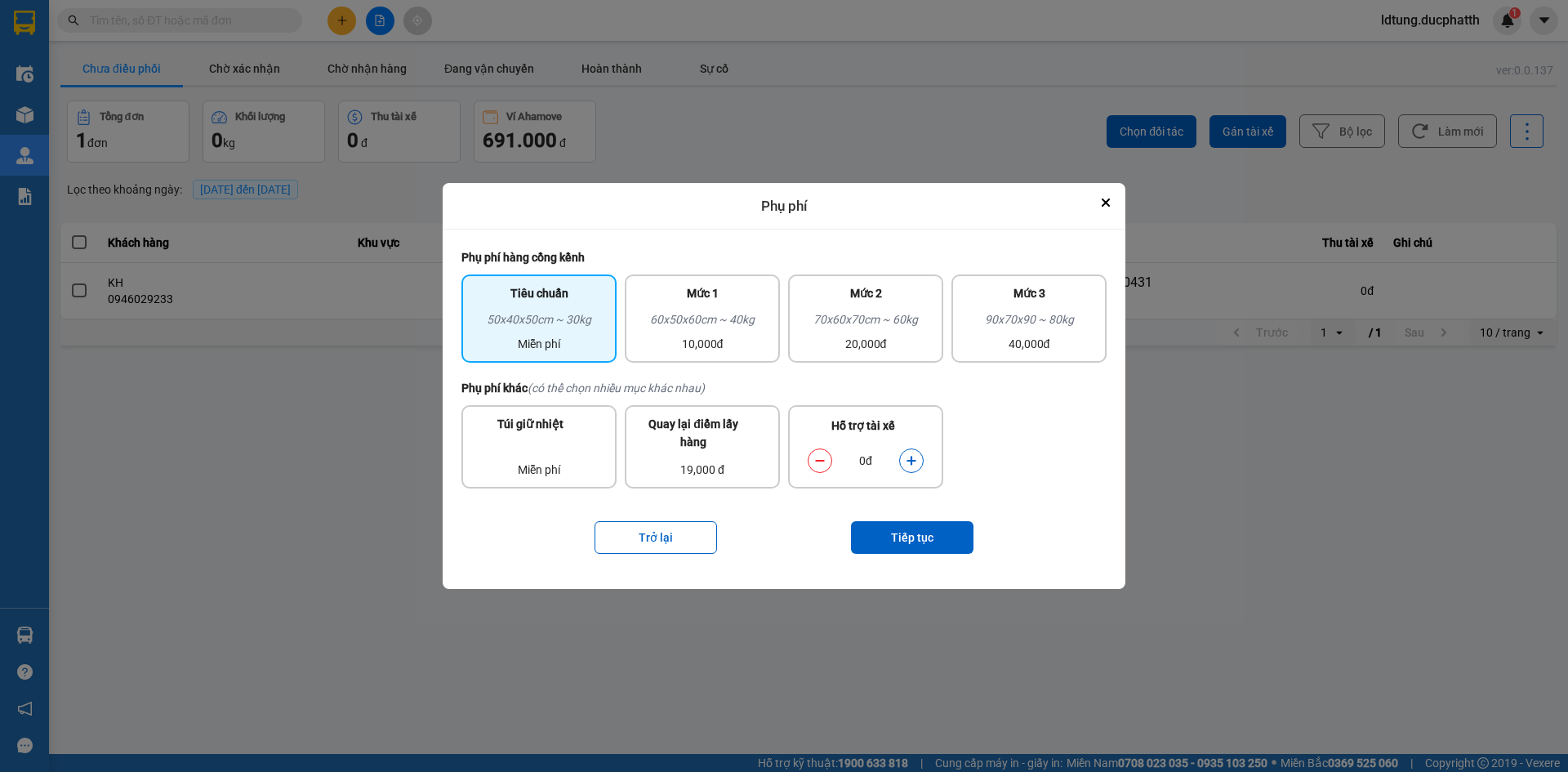
click at [917, 419] on div "Hỗ trợ tài xế" at bounding box center [866, 430] width 132 height 28
click at [907, 460] on icon "dialog" at bounding box center [911, 460] width 11 height 11
click at [917, 525] on button "Tiếp tục" at bounding box center [912, 537] width 123 height 33
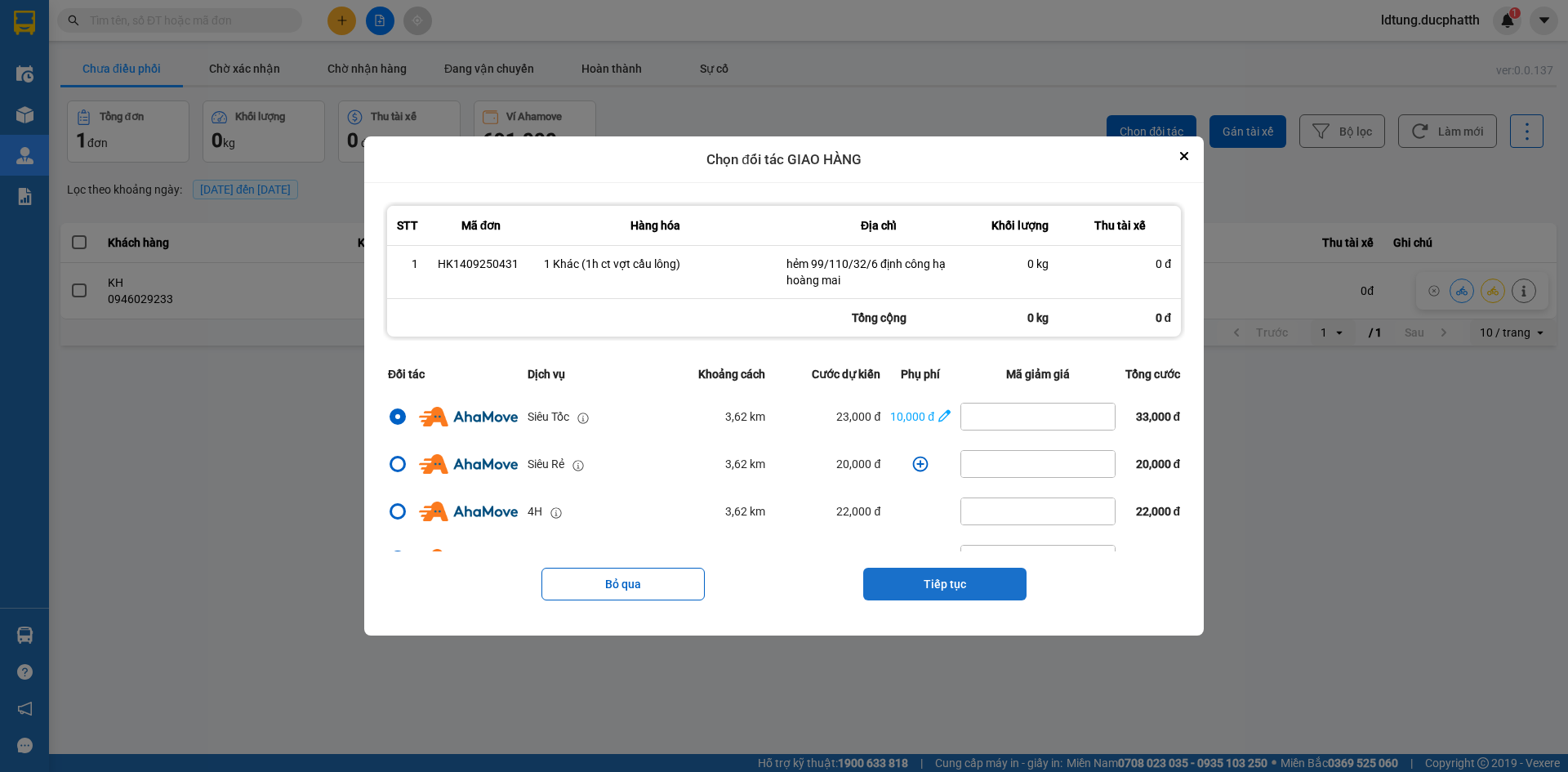
click at [970, 589] on button "Tiếp tục" at bounding box center [945, 584] width 163 height 33
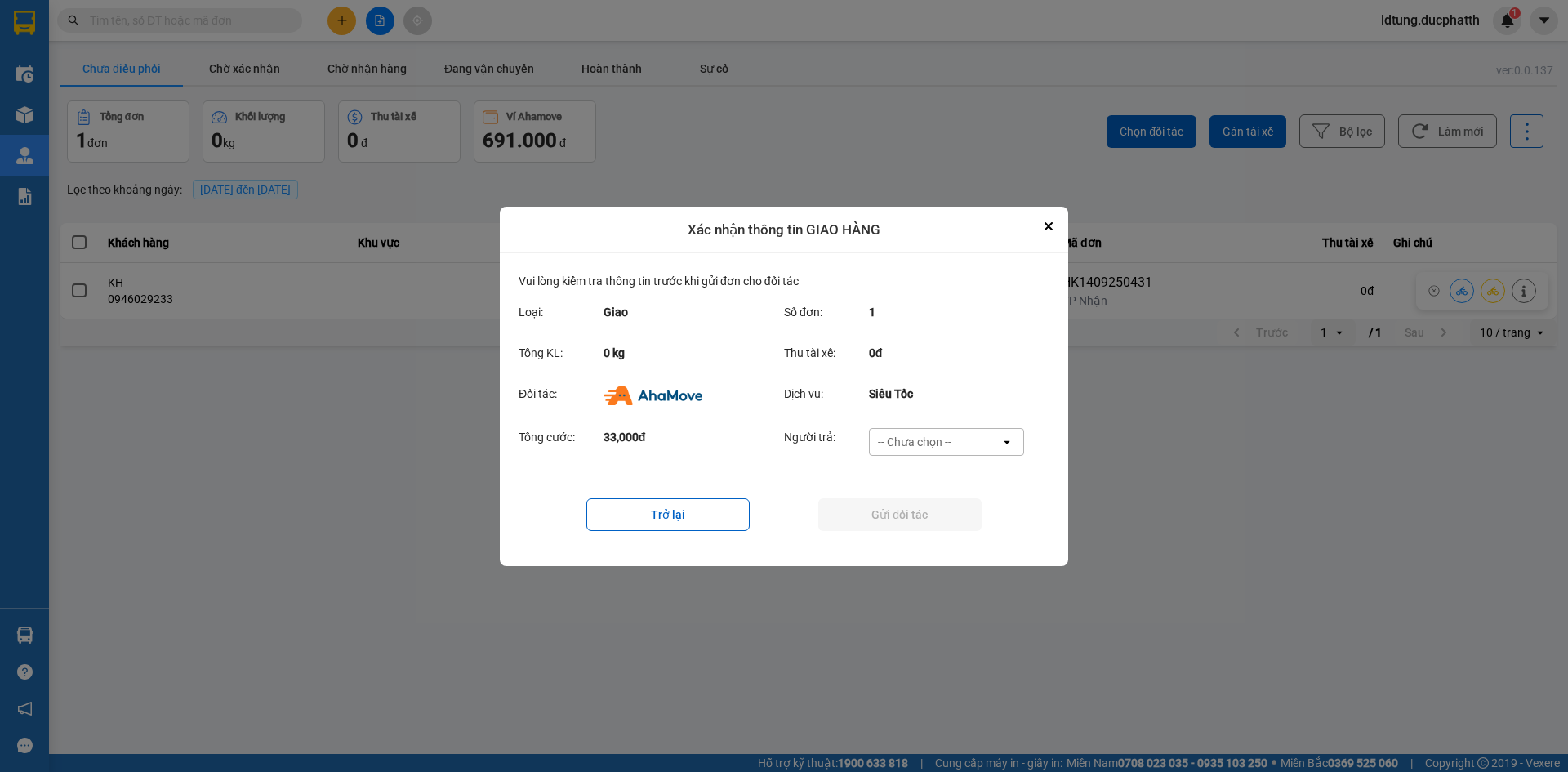
click at [972, 449] on div "-- Chưa chọn --" at bounding box center [935, 442] width 130 height 26
drag, startPoint x: 941, startPoint y: 544, endPoint x: 948, endPoint y: 537, distance: 9.9
click at [947, 540] on div "Ví Ahamove" at bounding box center [946, 536] width 156 height 30
click at [955, 521] on button "Gửi đối tác" at bounding box center [900, 515] width 163 height 33
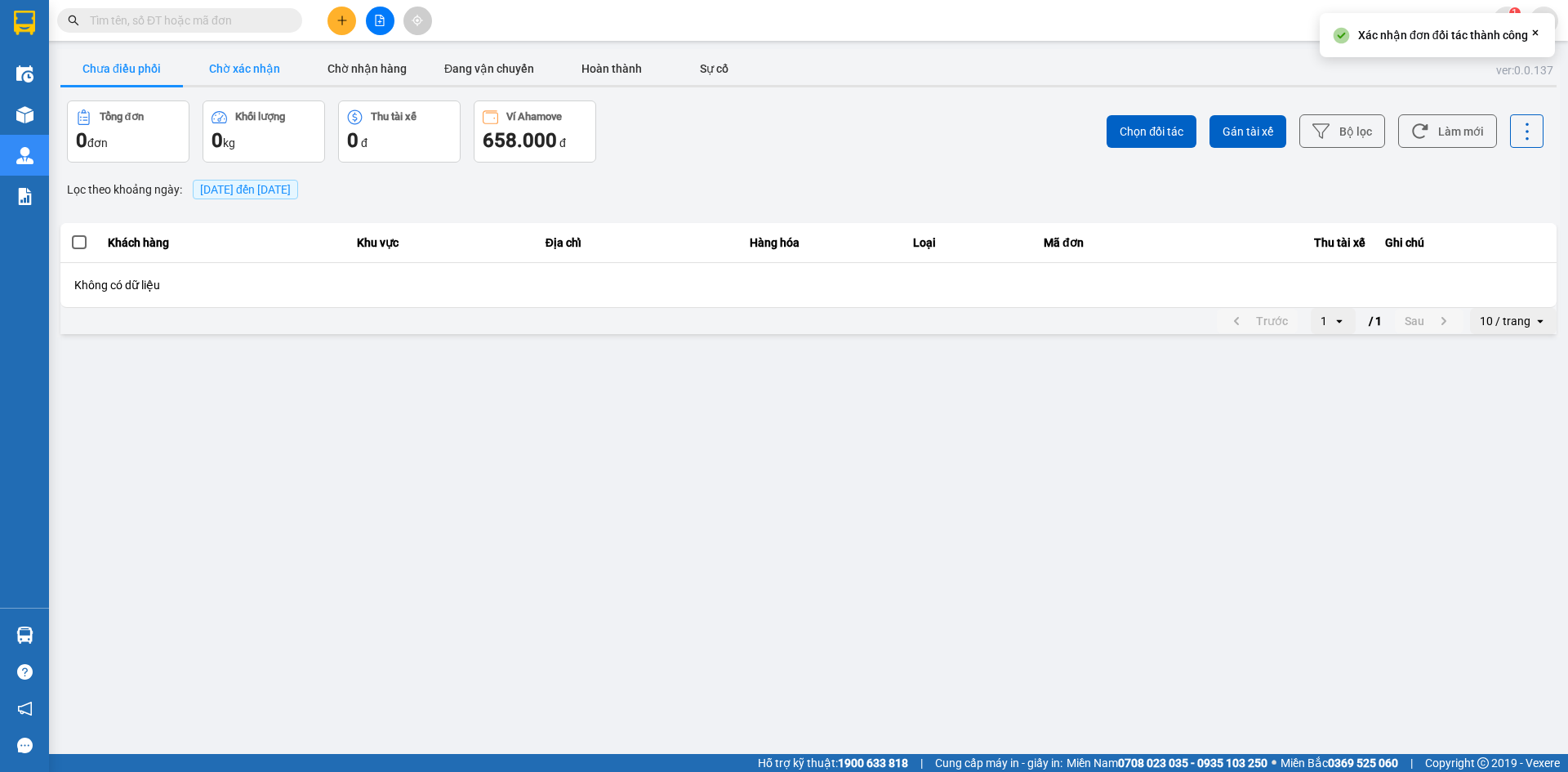
drag, startPoint x: 252, startPoint y: 88, endPoint x: 251, endPoint y: 66, distance: 22.0
click at [251, 81] on div "Chưa điều phối Chờ xác nhận Chờ nhận hàng Đang vận chuyển Hoàn thành Sự cố" at bounding box center [808, 70] width 1496 height 35
click at [251, 66] on button "Chờ xác nhận" at bounding box center [243, 69] width 123 height 33
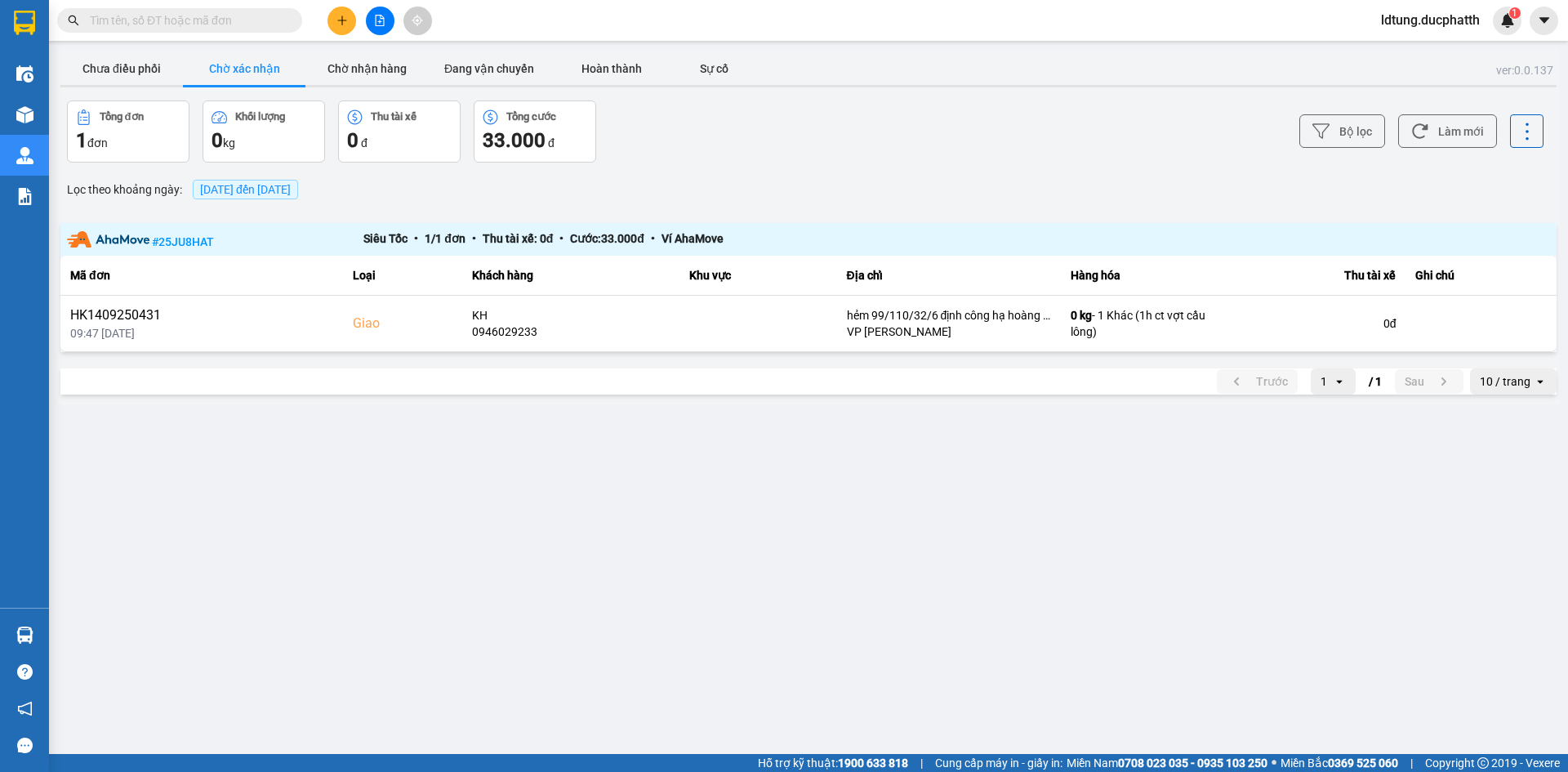
click at [358, 457] on main "ver: 0.0.137 Chưa điều phối Chờ xác nhận Chờ nhận hàng Đang vận chuyển Hoàn thà…" at bounding box center [784, 376] width 1568 height 754
click at [366, 74] on button "Chờ nhận hàng" at bounding box center [366, 69] width 123 height 33
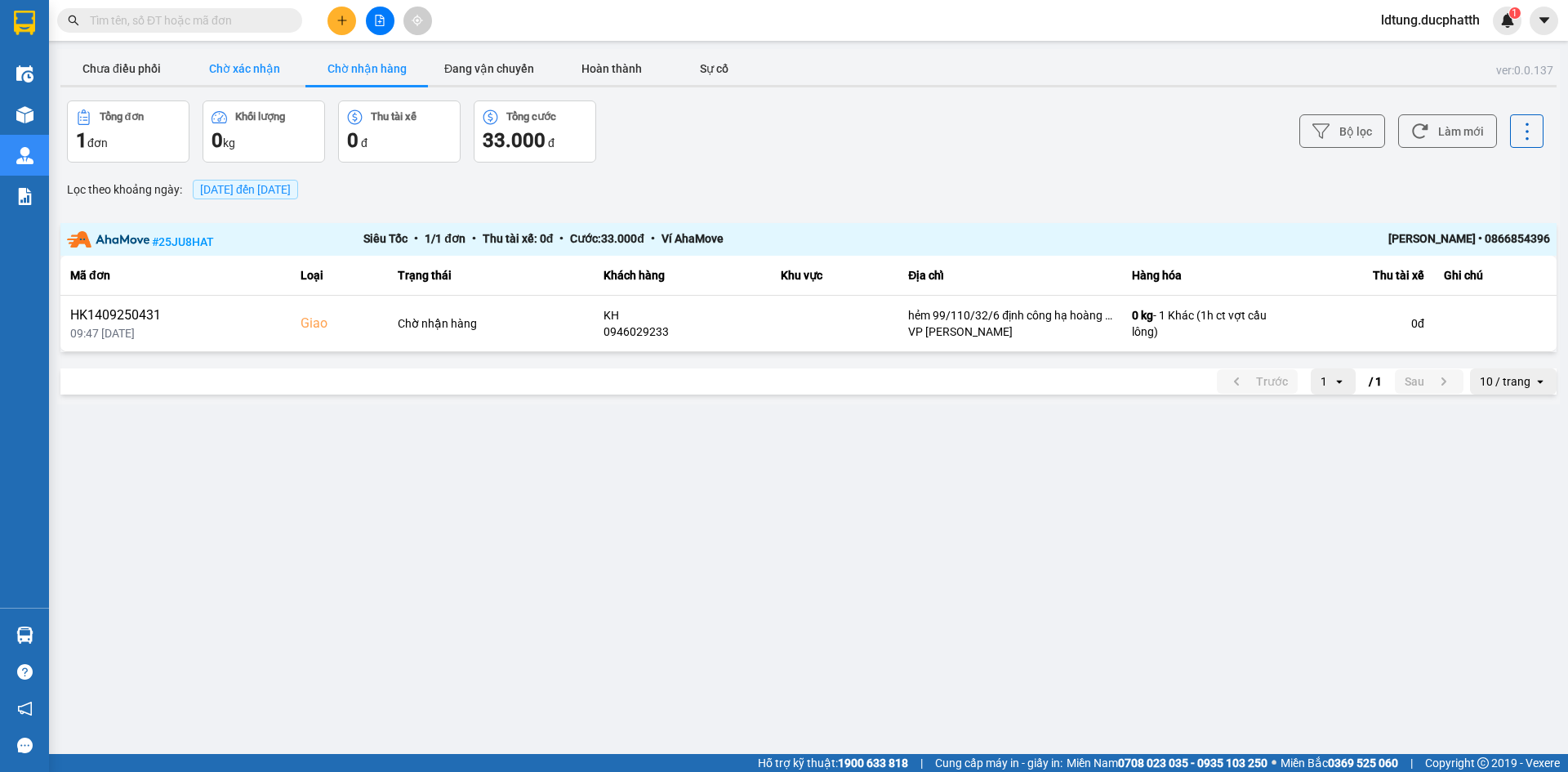
click at [281, 73] on button "Chờ xác nhận" at bounding box center [243, 69] width 123 height 33
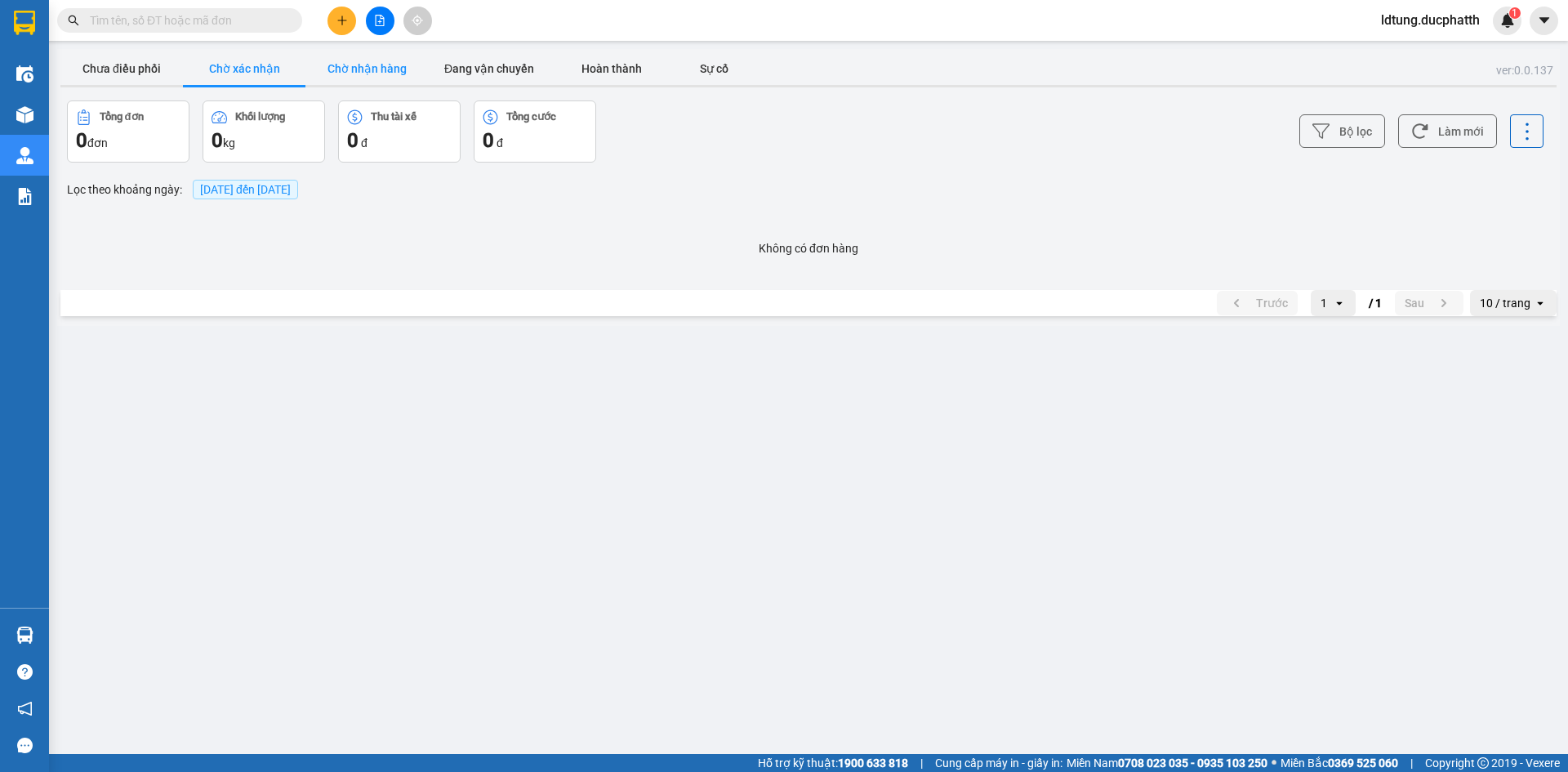
click at [395, 61] on button "Chờ nhận hàng" at bounding box center [366, 69] width 123 height 33
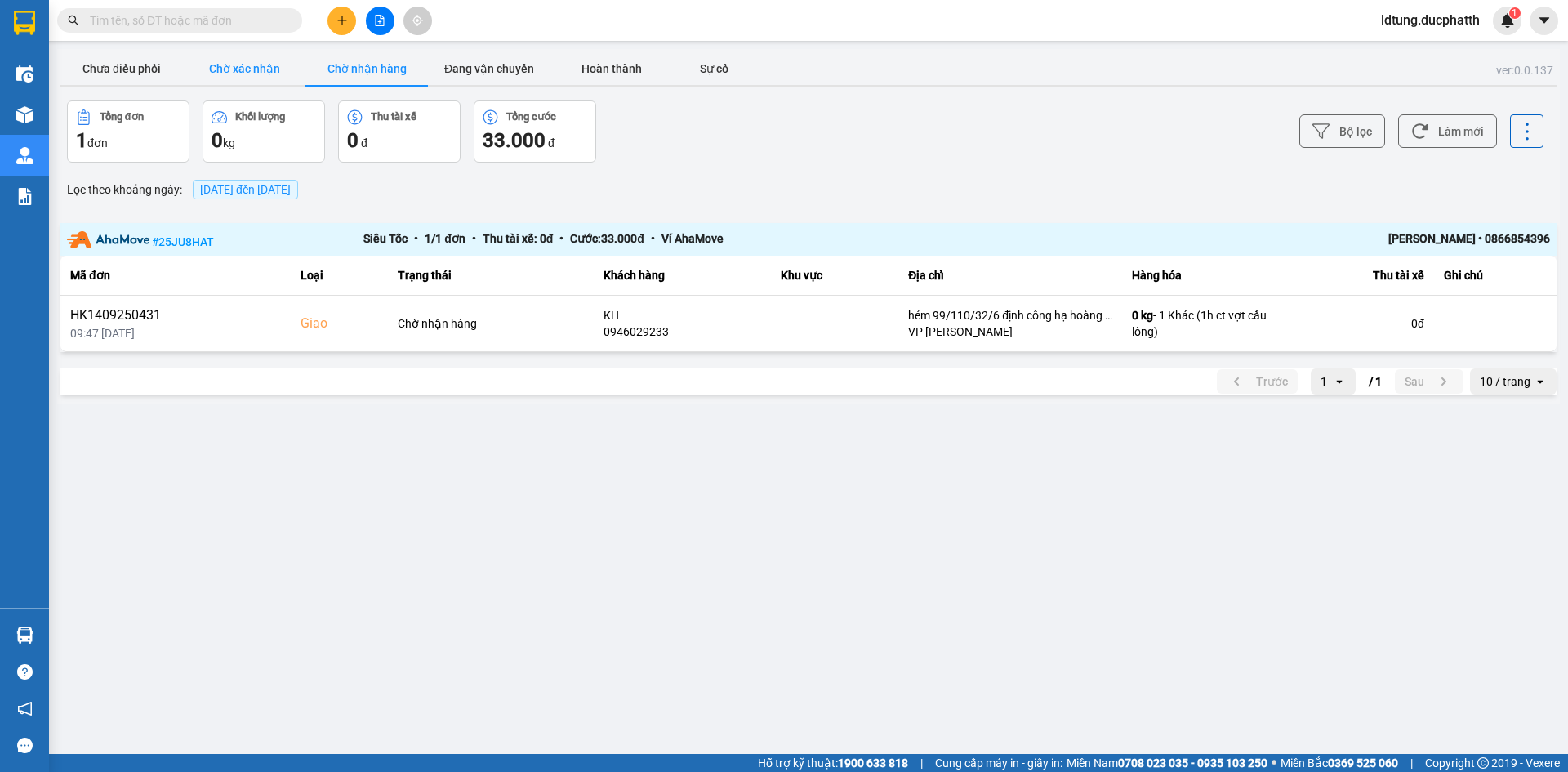
click at [256, 72] on button "Chờ xác nhận" at bounding box center [243, 69] width 123 height 33
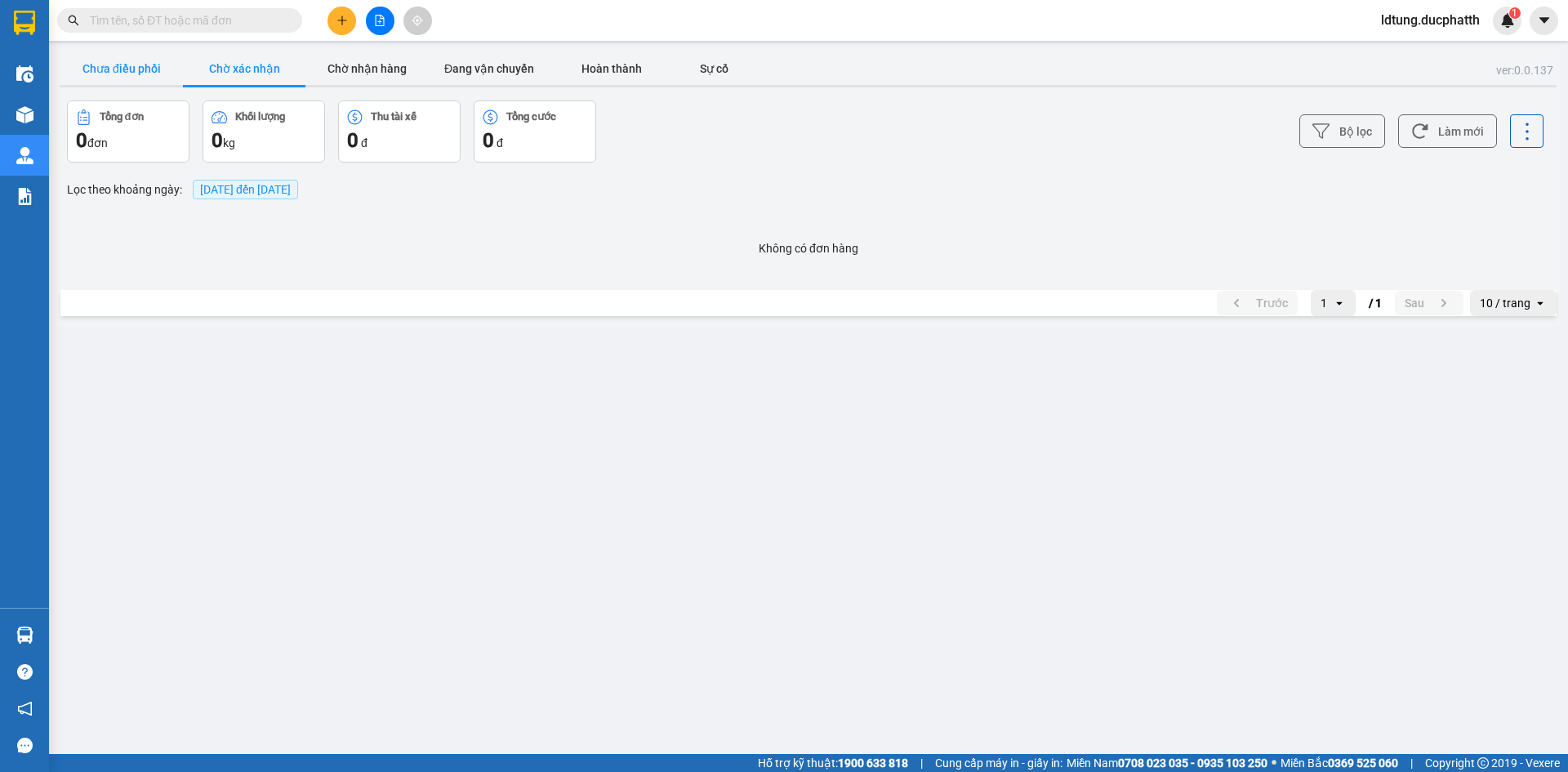
click at [142, 67] on button "Chưa điều phối" at bounding box center [122, 69] width 123 height 33
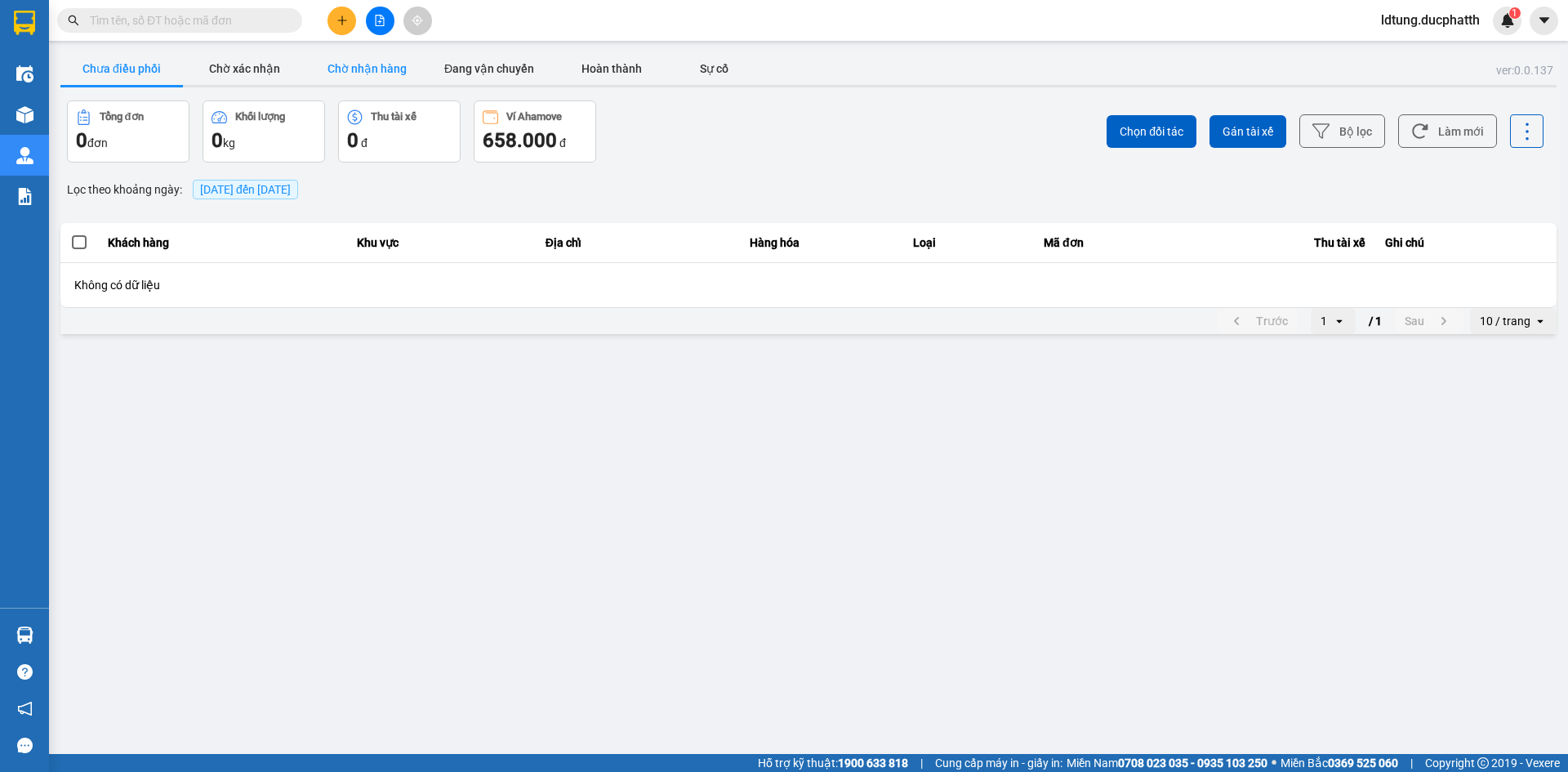
drag, startPoint x: 236, startPoint y: 68, endPoint x: 335, endPoint y: 68, distance: 99.0
click at [240, 68] on button "Chờ xác nhận" at bounding box center [243, 69] width 123 height 33
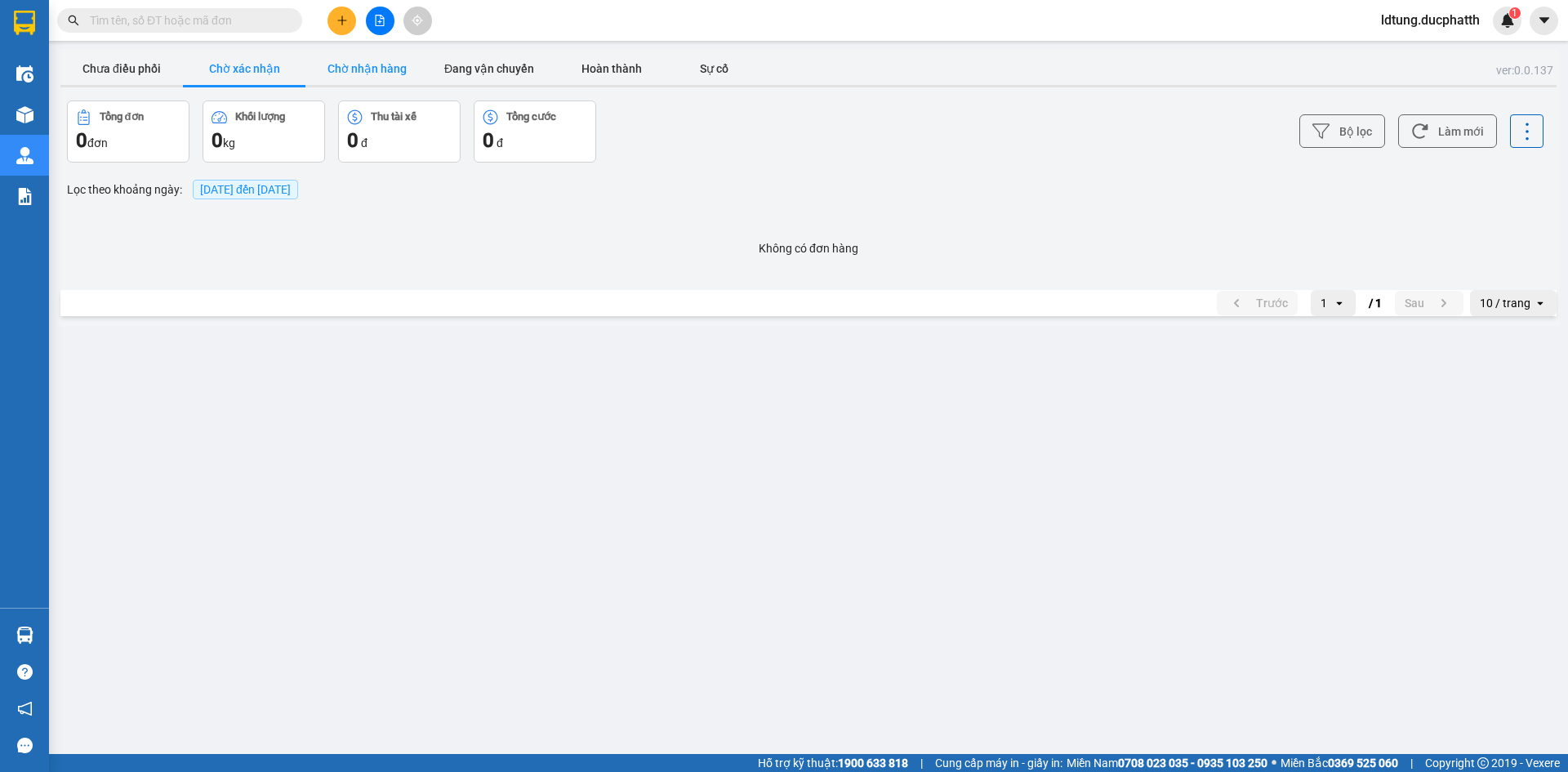
click at [361, 68] on button "Chờ nhận hàng" at bounding box center [366, 69] width 123 height 33
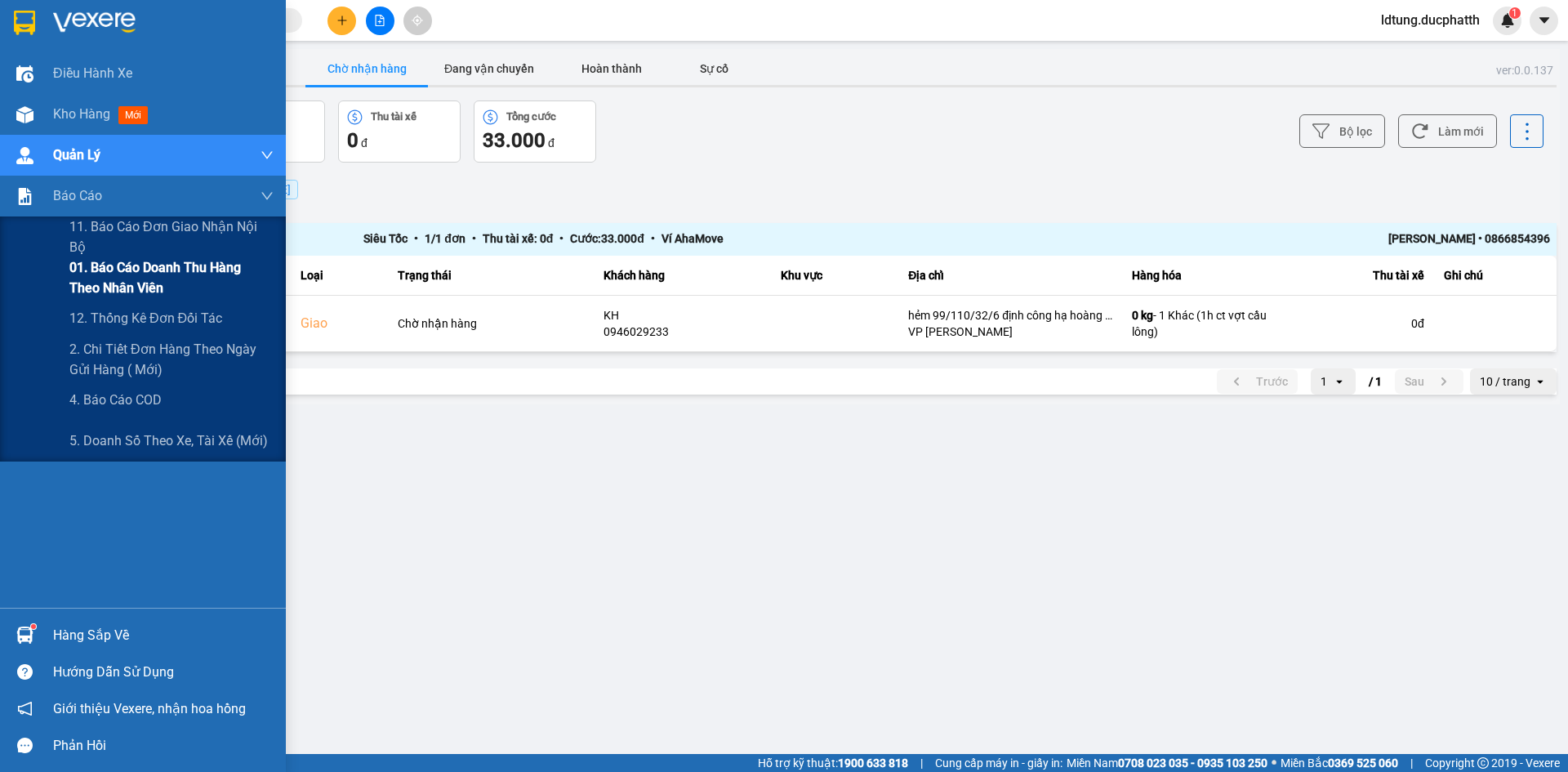
click at [183, 274] on span "01. Báo cáo doanh thu hàng theo nhân viên" at bounding box center [171, 277] width 204 height 41
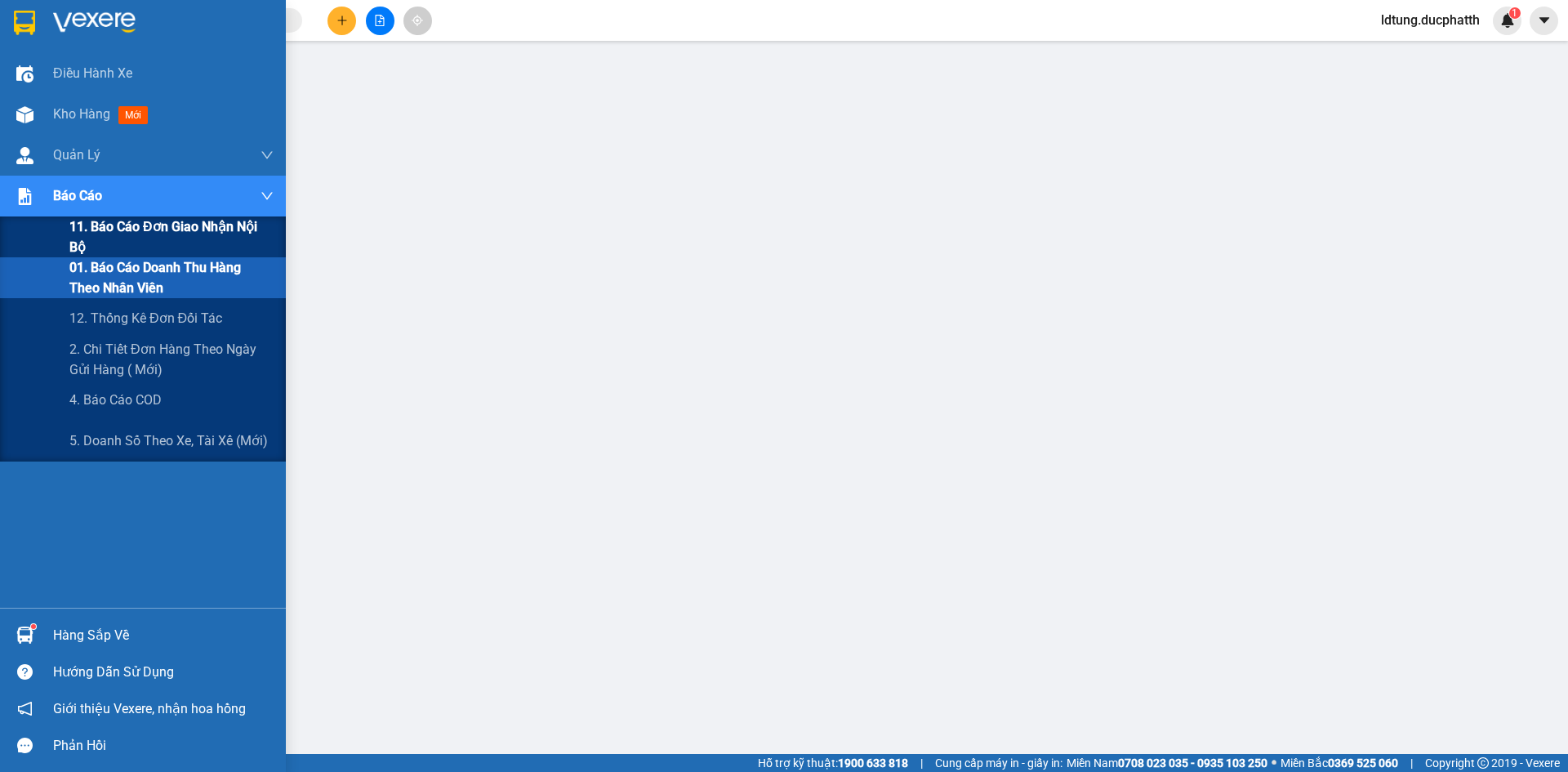
click at [172, 250] on span "11. Báo cáo đơn giao nhận nội bộ" at bounding box center [171, 236] width 204 height 41
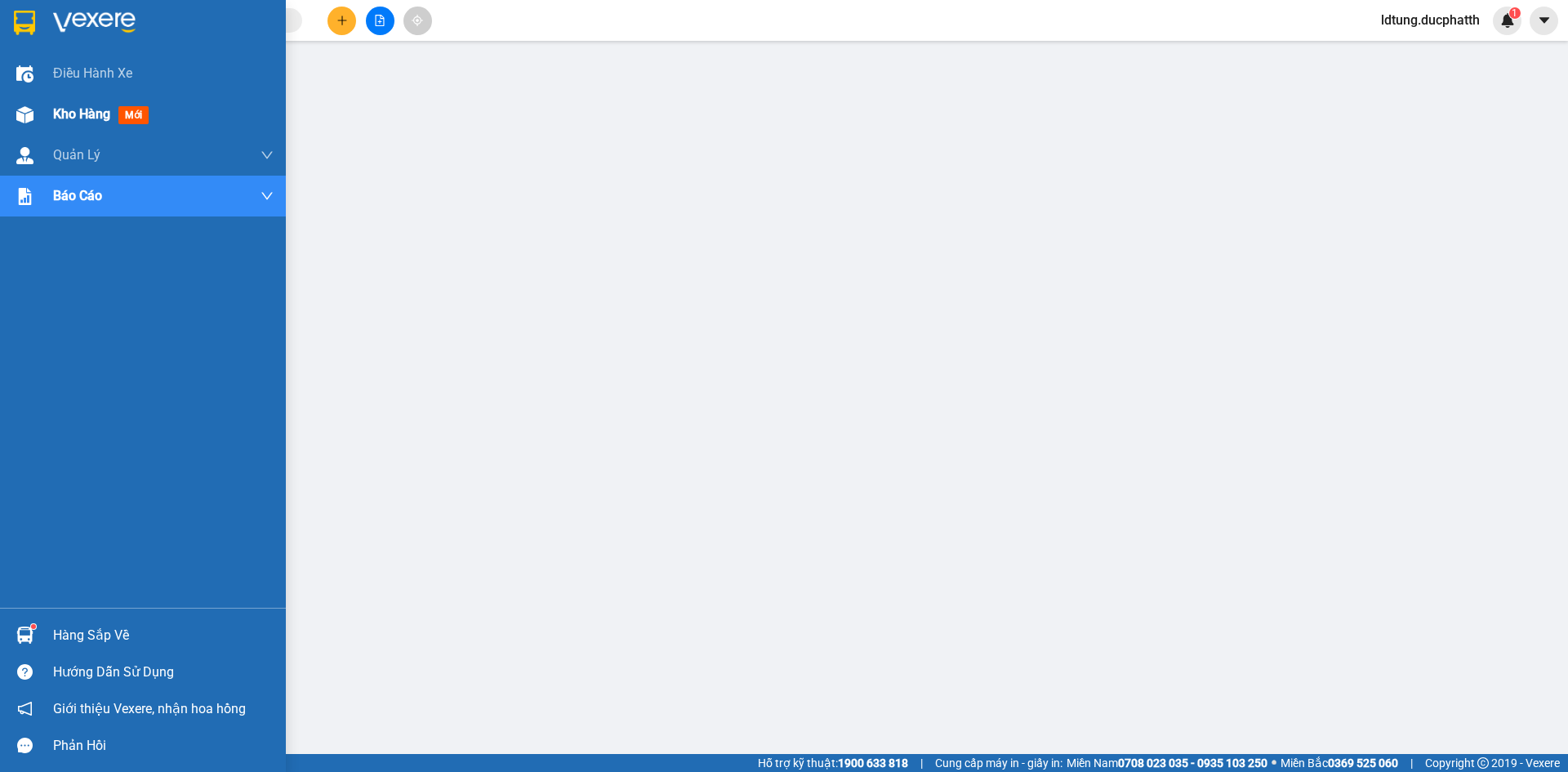
click at [79, 121] on span "Kho hàng" at bounding box center [82, 114] width 57 height 16
